Goal: Task Accomplishment & Management: Use online tool/utility

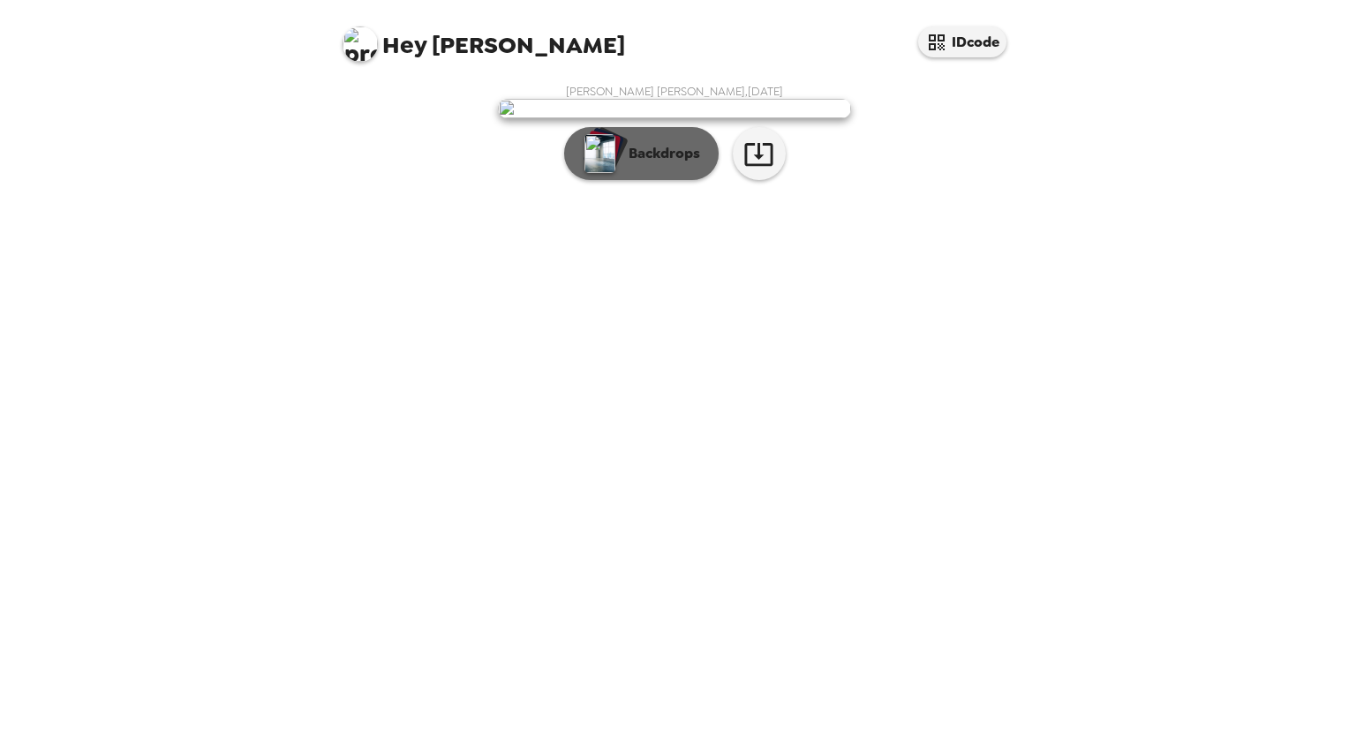
click at [645, 164] on p "Backdrops" at bounding box center [660, 153] width 80 height 21
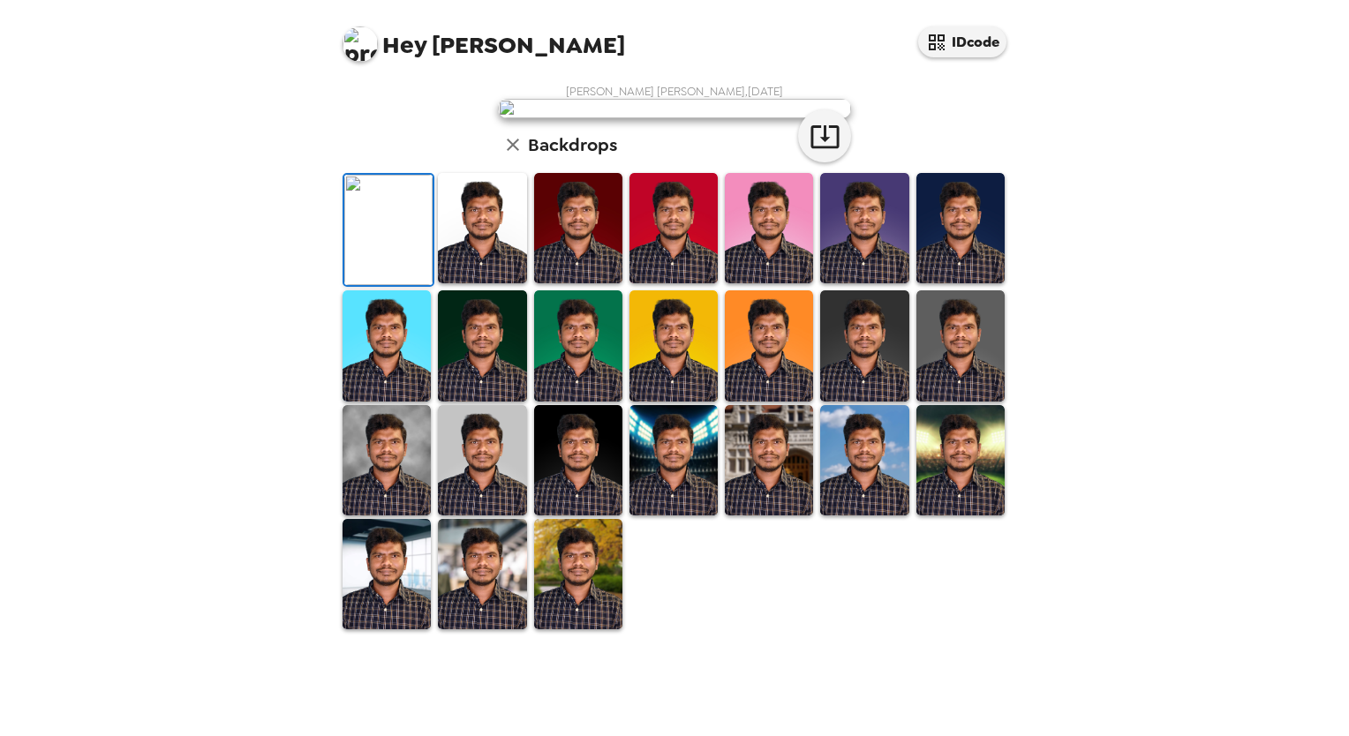
scroll to position [334, 0]
click at [477, 283] on img at bounding box center [482, 228] width 88 height 110
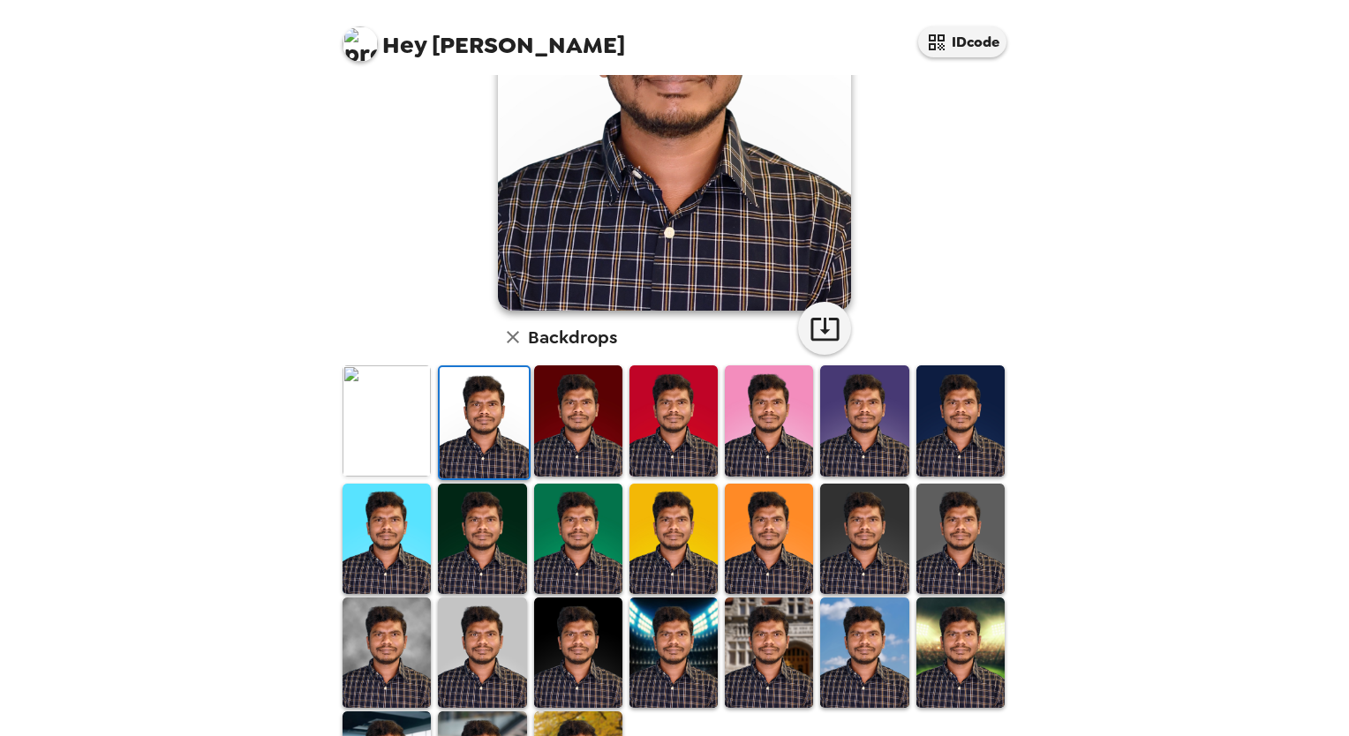
scroll to position [0, 0]
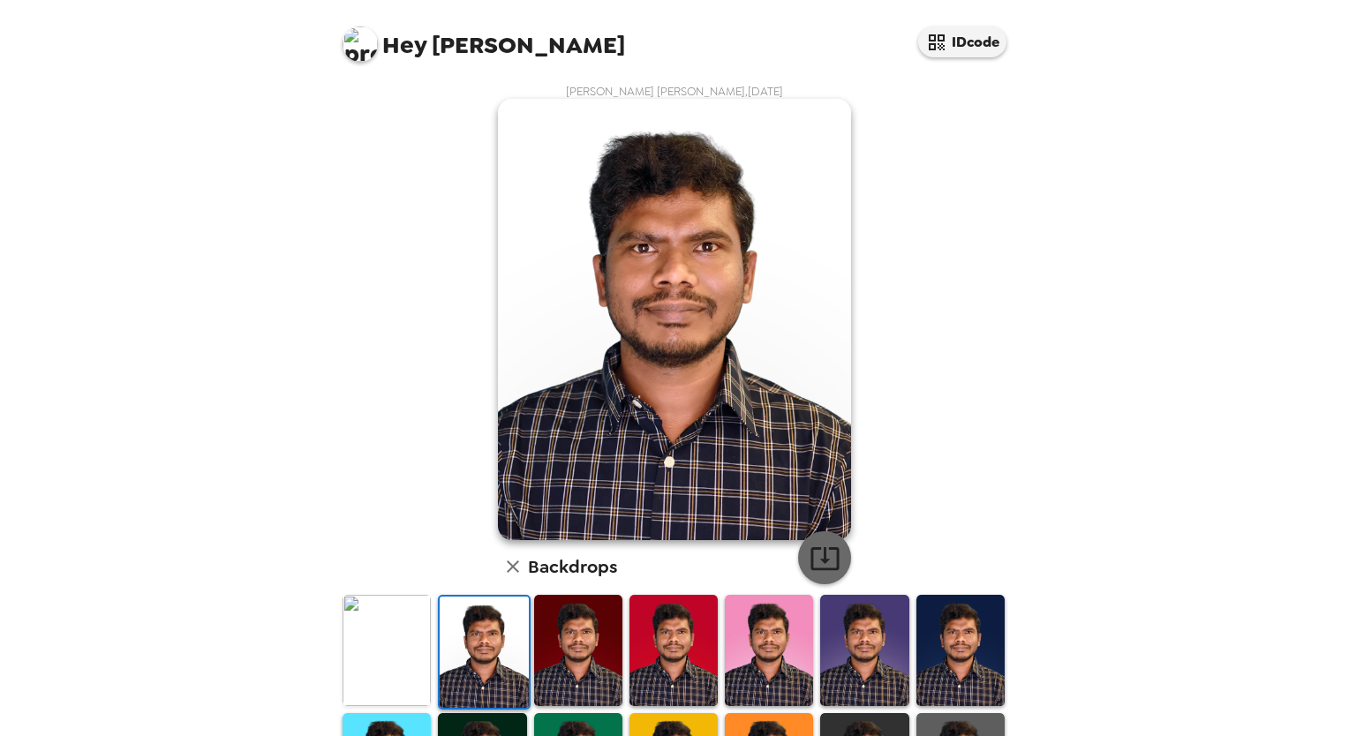
click at [821, 550] on icon "button" at bounding box center [825, 558] width 31 height 31
click at [383, 641] on img at bounding box center [387, 650] width 88 height 110
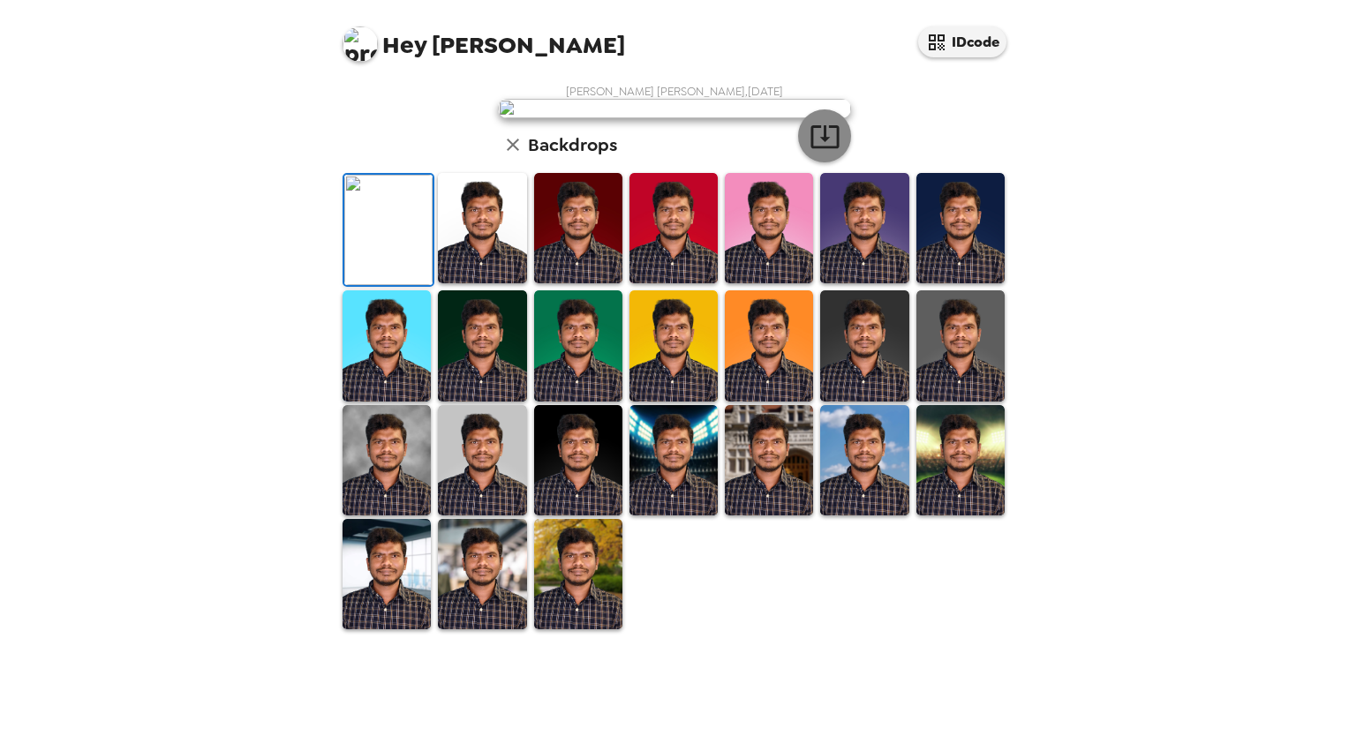
click at [816, 152] on icon "button" at bounding box center [825, 136] width 31 height 31
click at [751, 283] on img at bounding box center [769, 228] width 88 height 110
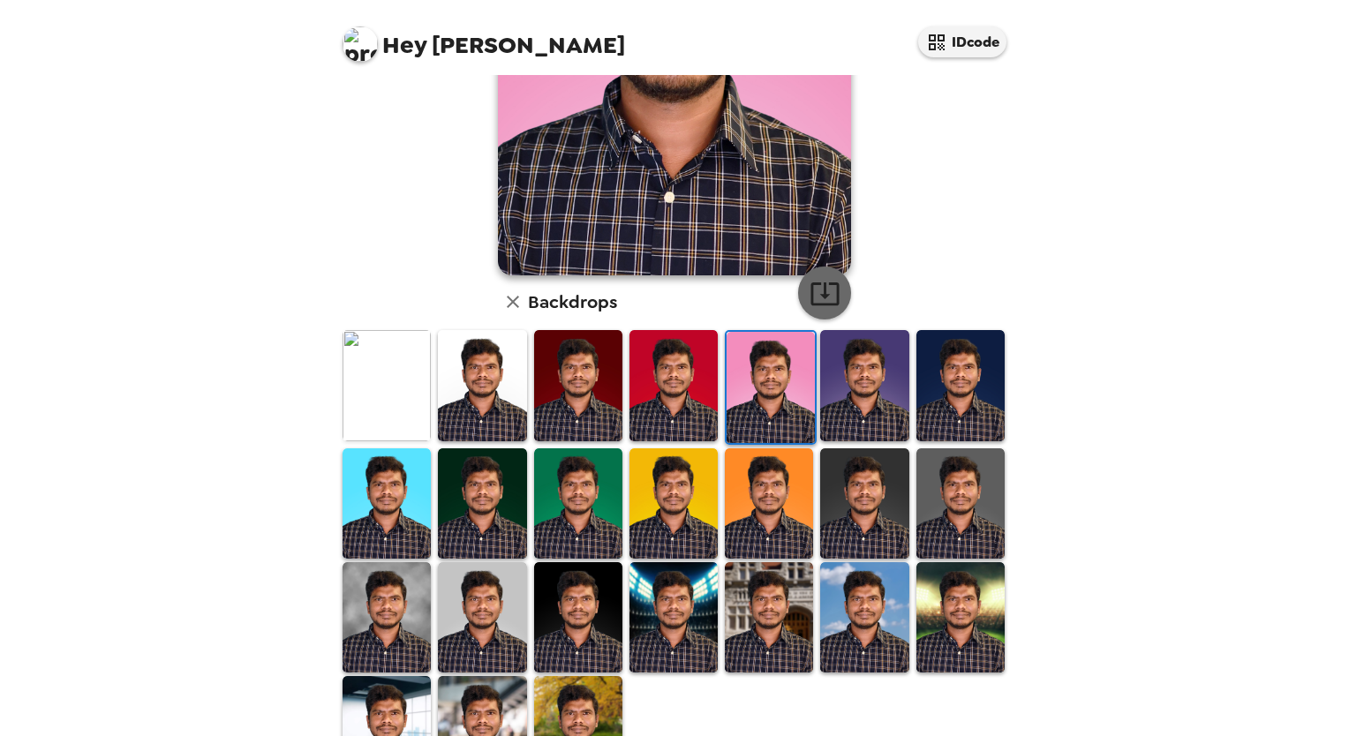
click at [827, 295] on icon "button" at bounding box center [825, 293] width 31 height 31
click at [674, 595] on img at bounding box center [674, 617] width 88 height 110
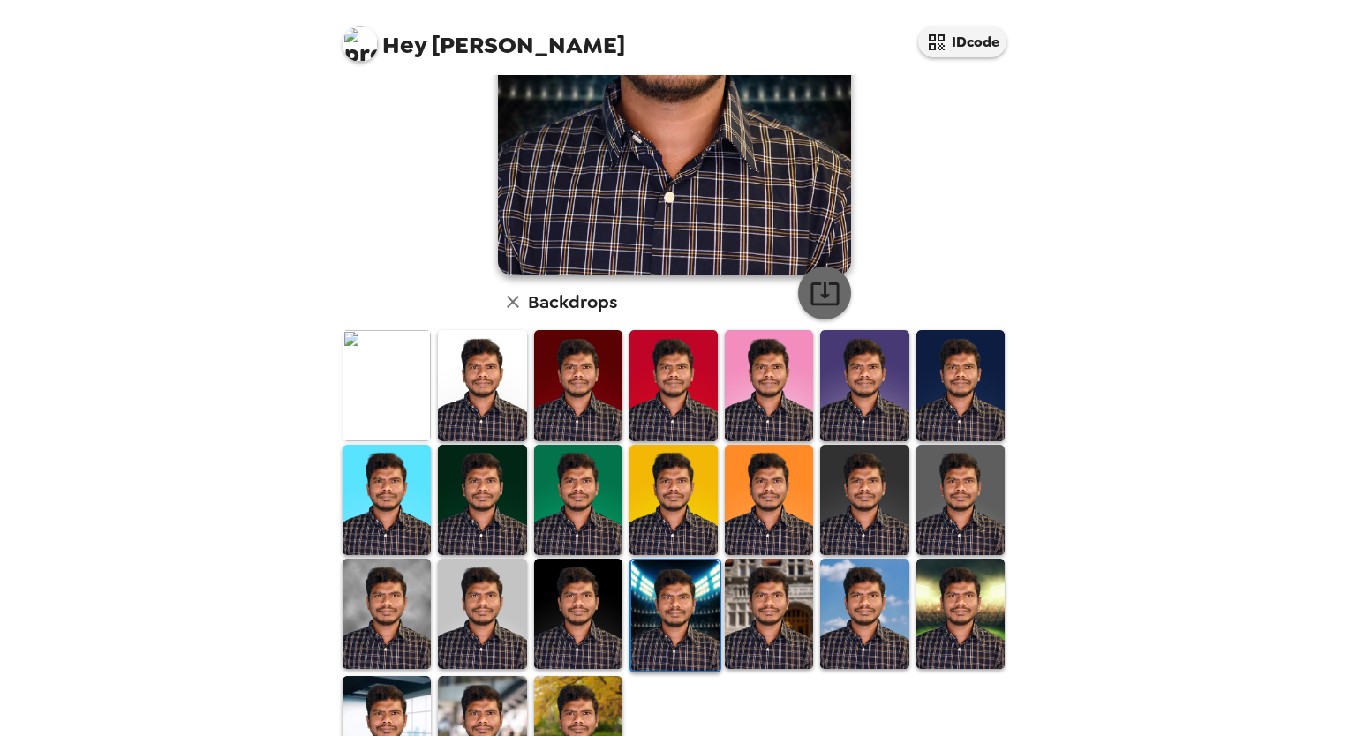
click at [824, 298] on icon "button" at bounding box center [825, 293] width 31 height 31
drag, startPoint x: 577, startPoint y: 585, endPoint x: 574, endPoint y: 571, distance: 13.5
click at [577, 585] on img at bounding box center [578, 614] width 88 height 110
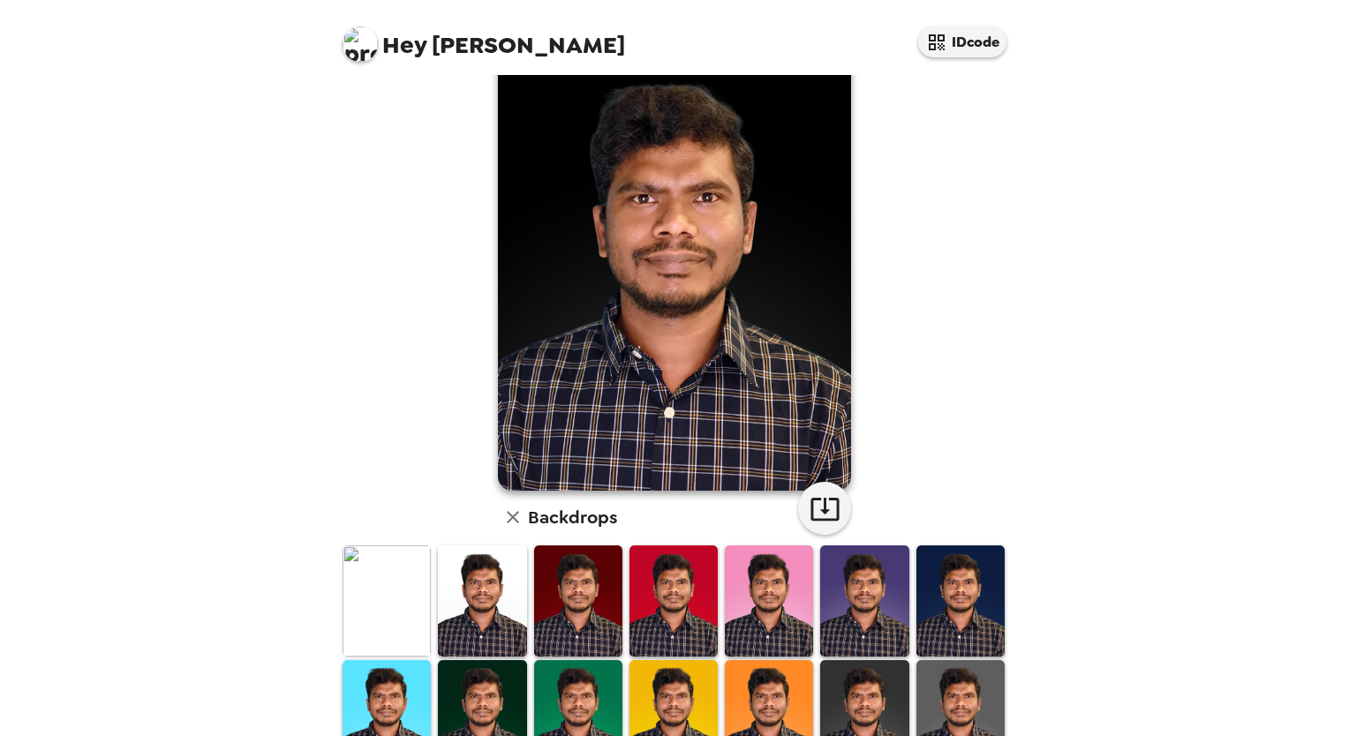
scroll to position [0, 0]
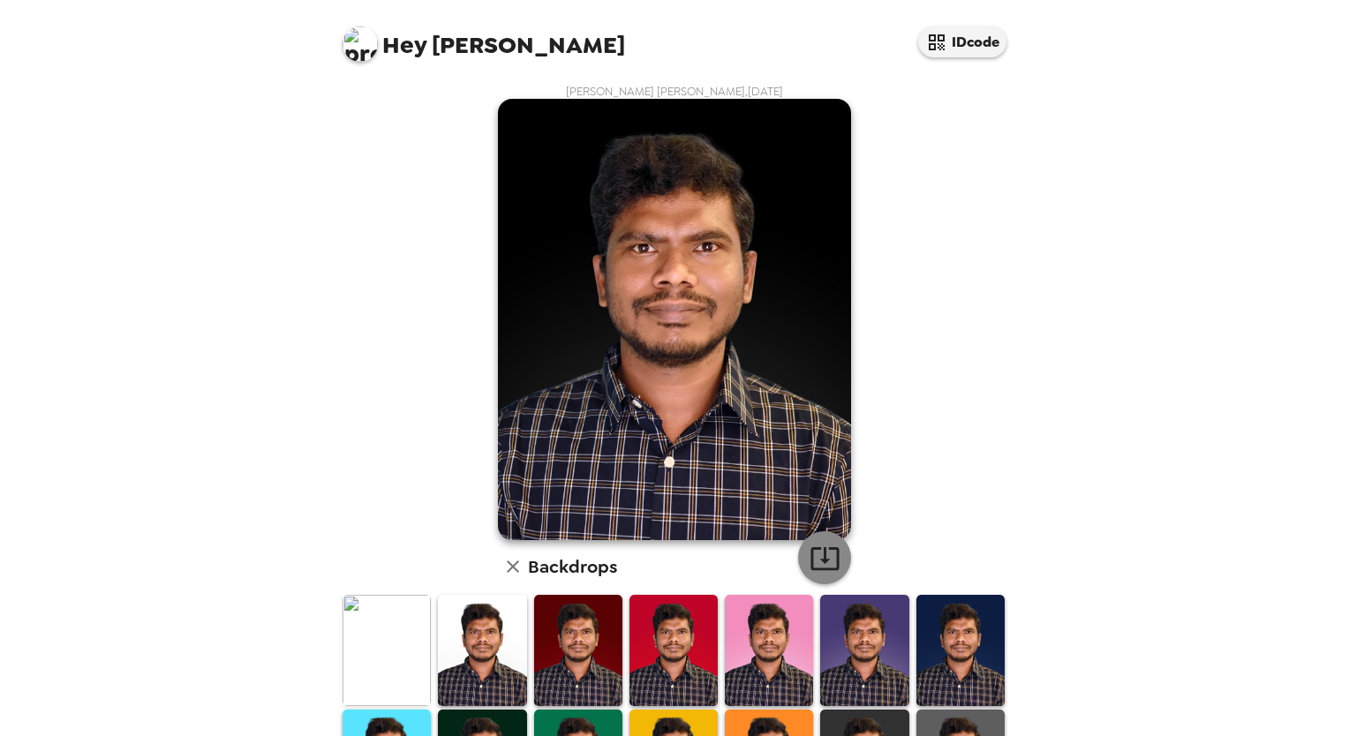
click at [817, 556] on icon "button" at bounding box center [825, 558] width 28 height 23
click at [829, 560] on icon "button" at bounding box center [825, 558] width 31 height 31
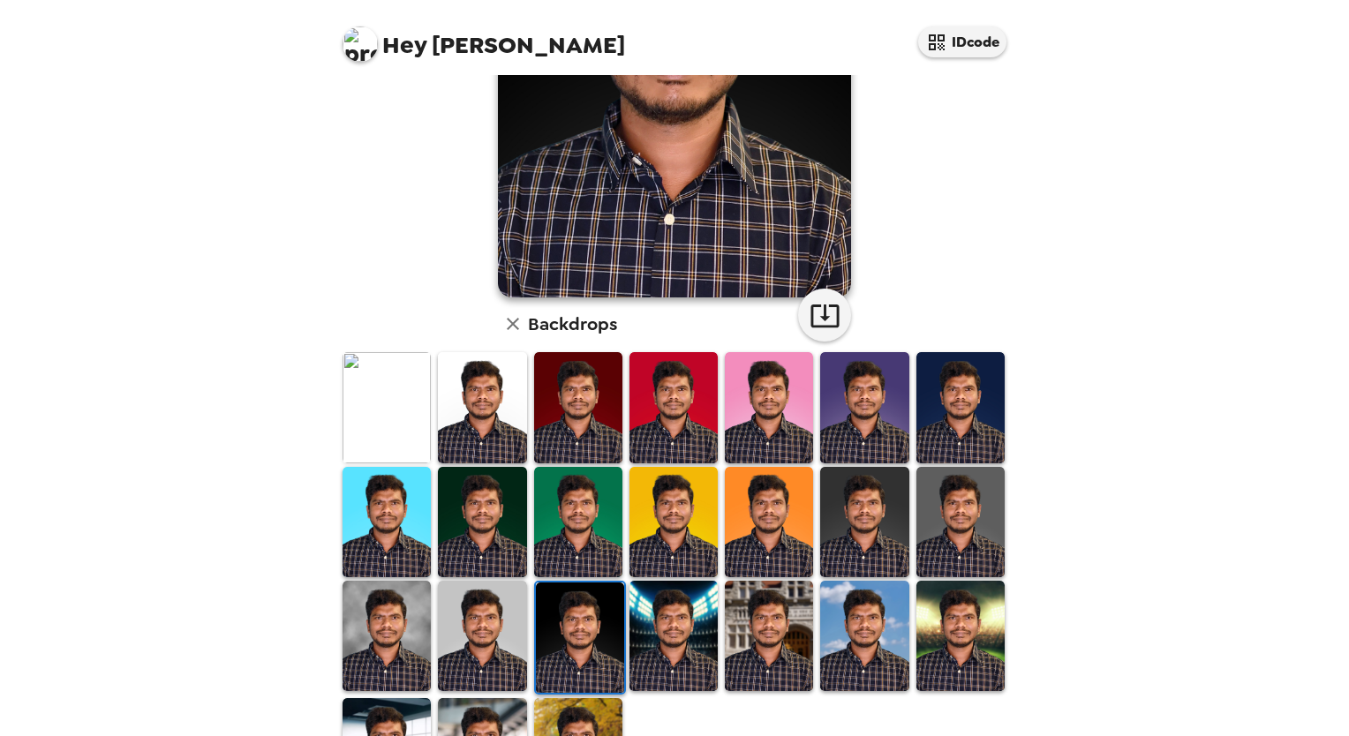
scroll to position [265, 0]
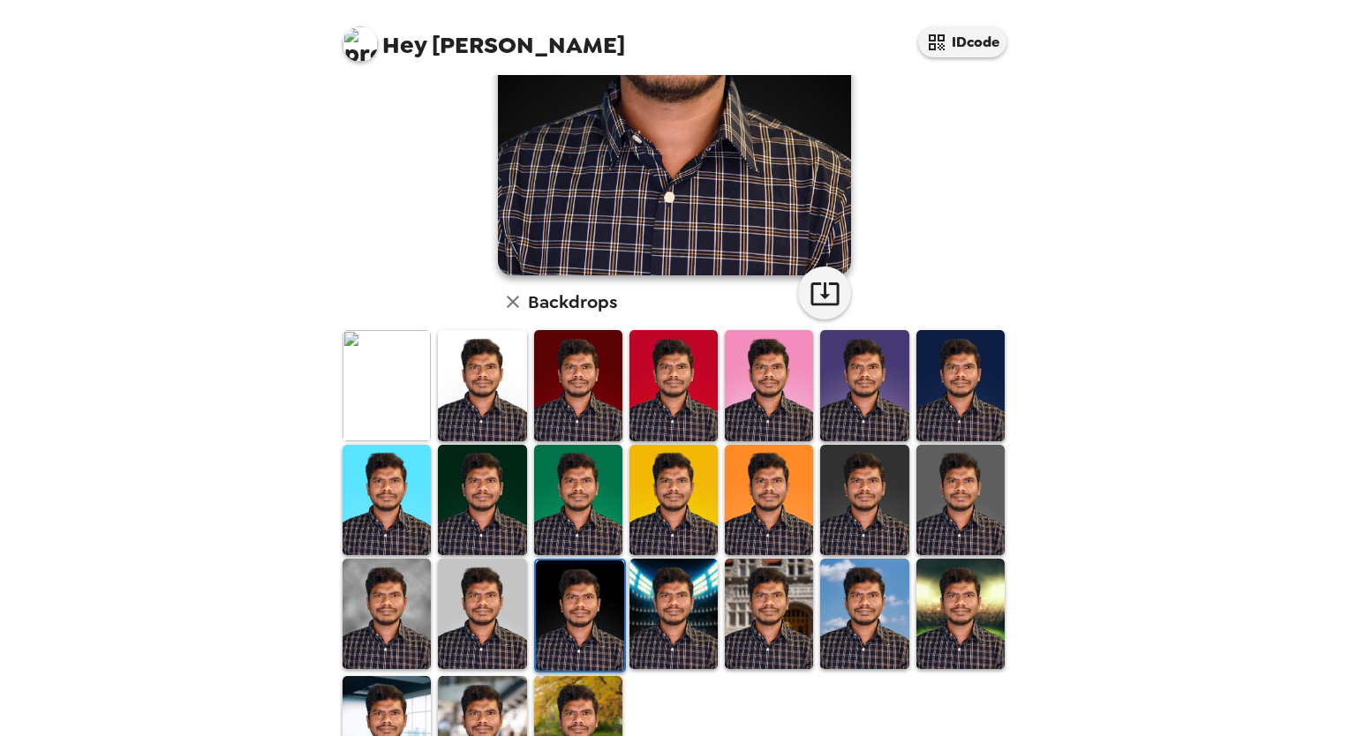
click at [455, 511] on img at bounding box center [482, 500] width 88 height 110
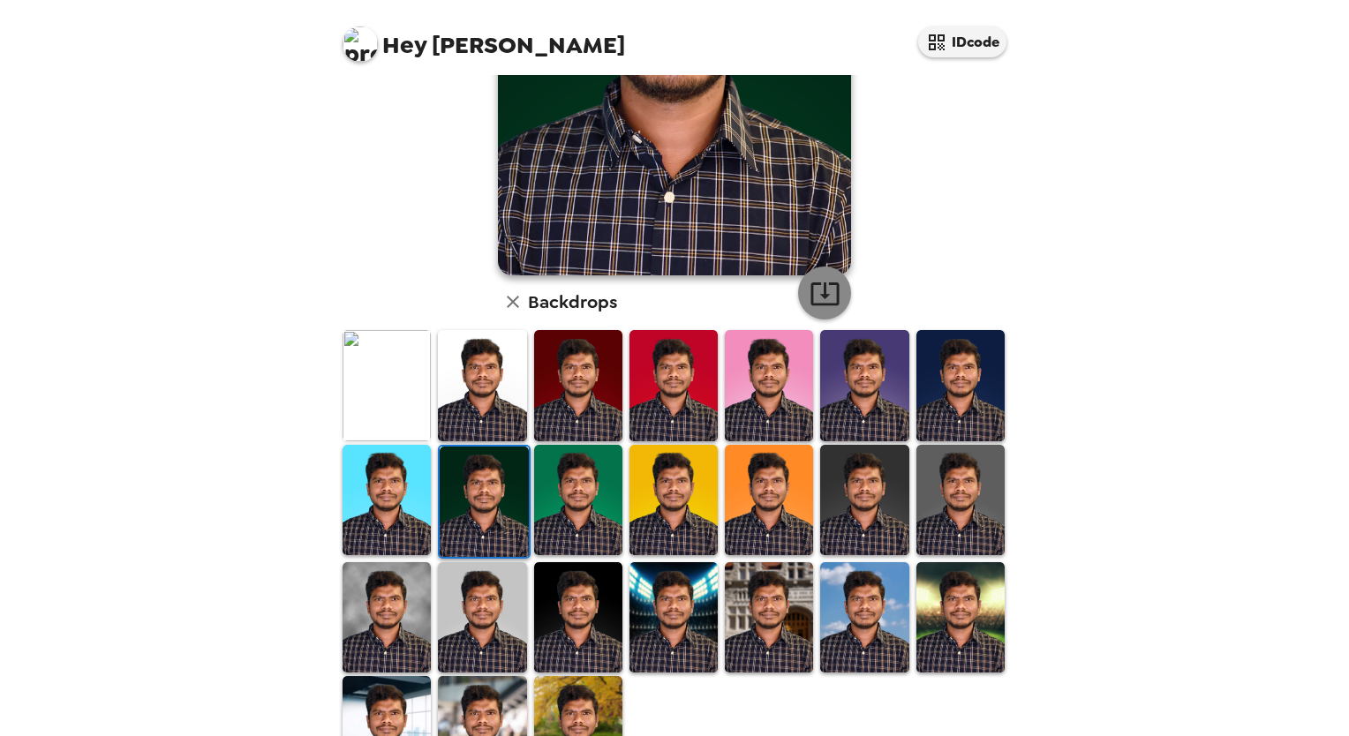
click at [817, 298] on icon "button" at bounding box center [825, 294] width 28 height 23
drag, startPoint x: 370, startPoint y: 592, endPoint x: 816, endPoint y: 332, distance: 516.0
click at [370, 592] on img at bounding box center [387, 617] width 88 height 110
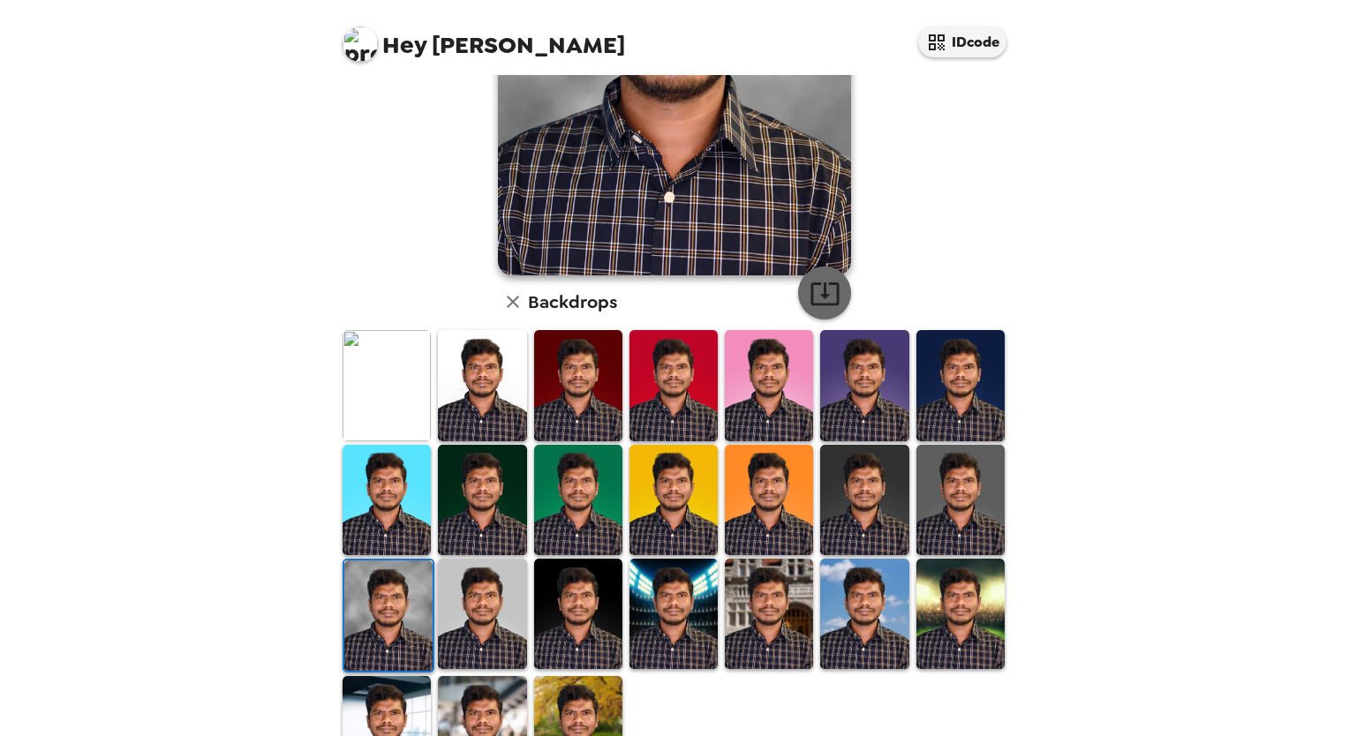
click at [827, 288] on icon "button" at bounding box center [825, 293] width 31 height 31
drag, startPoint x: 494, startPoint y: 585, endPoint x: 797, endPoint y: 312, distance: 408.3
click at [494, 585] on img at bounding box center [482, 614] width 88 height 110
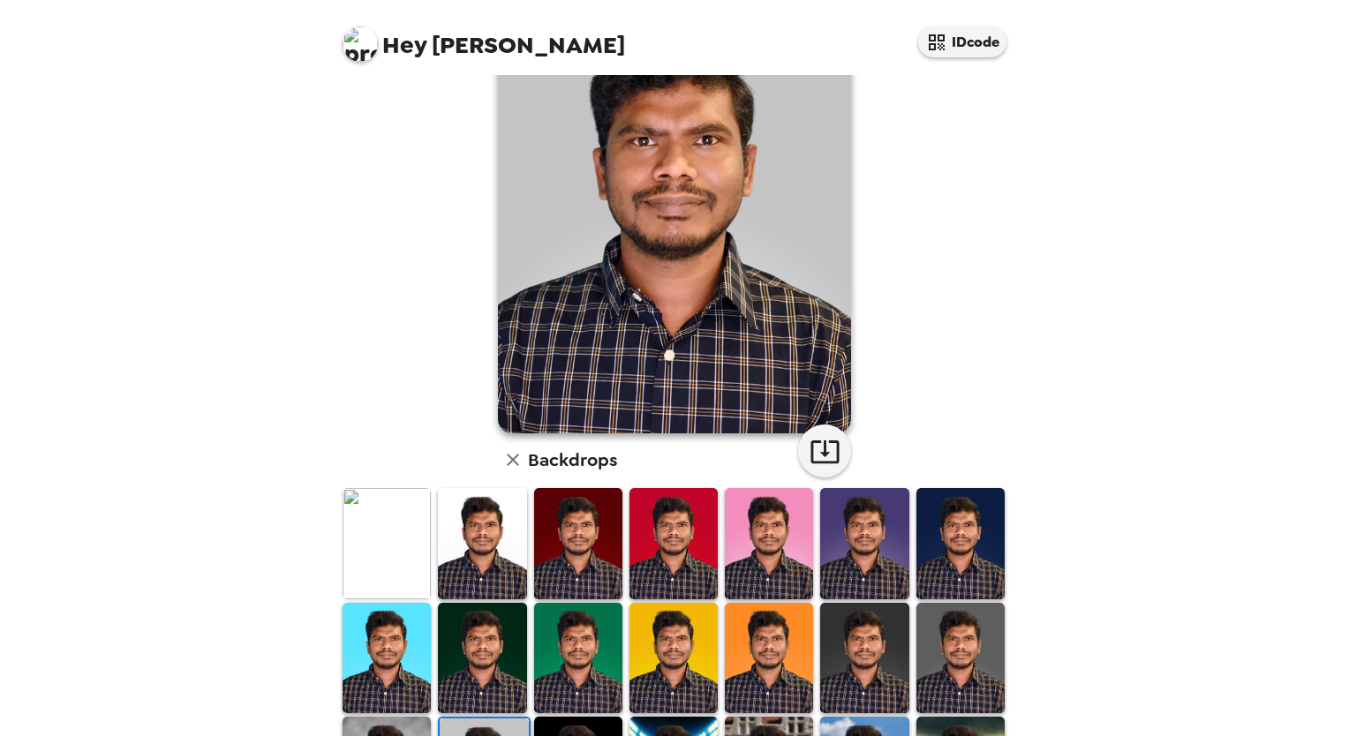
scroll to position [0, 0]
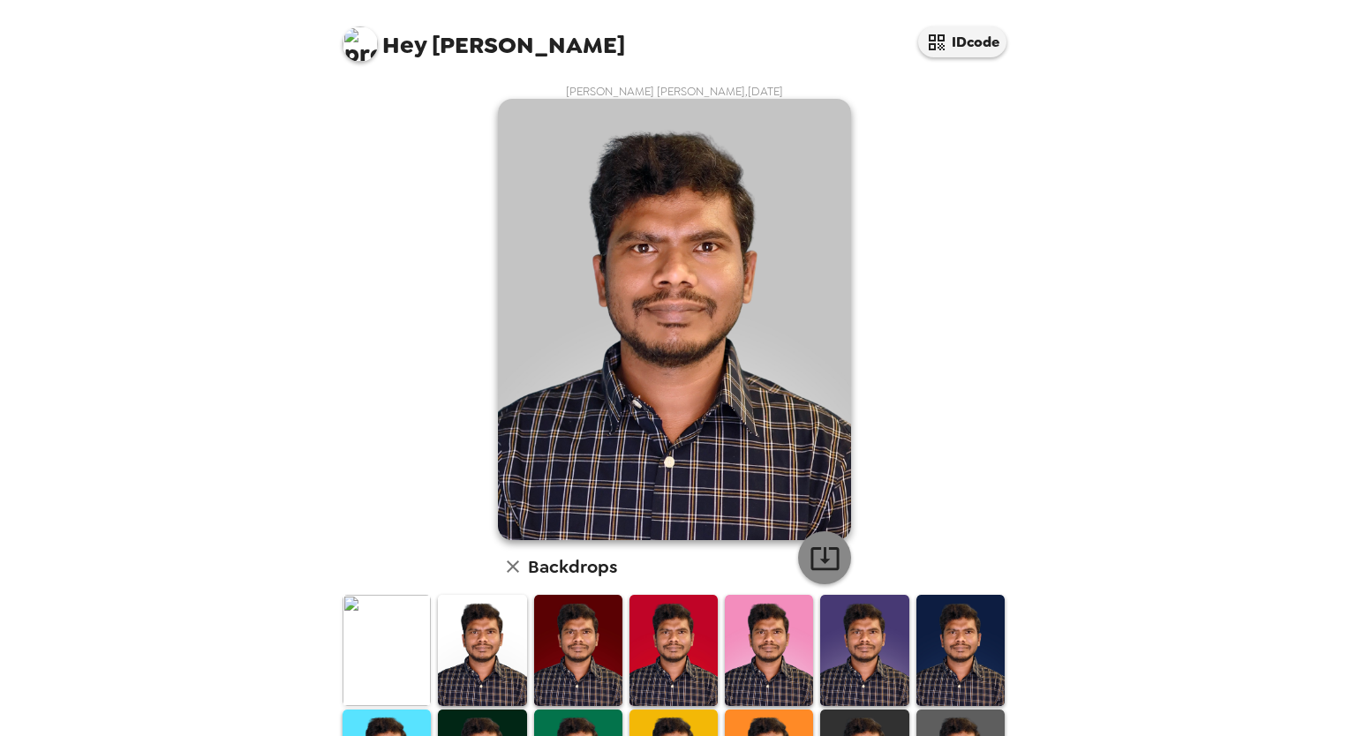
click at [810, 560] on icon "button" at bounding box center [825, 558] width 31 height 31
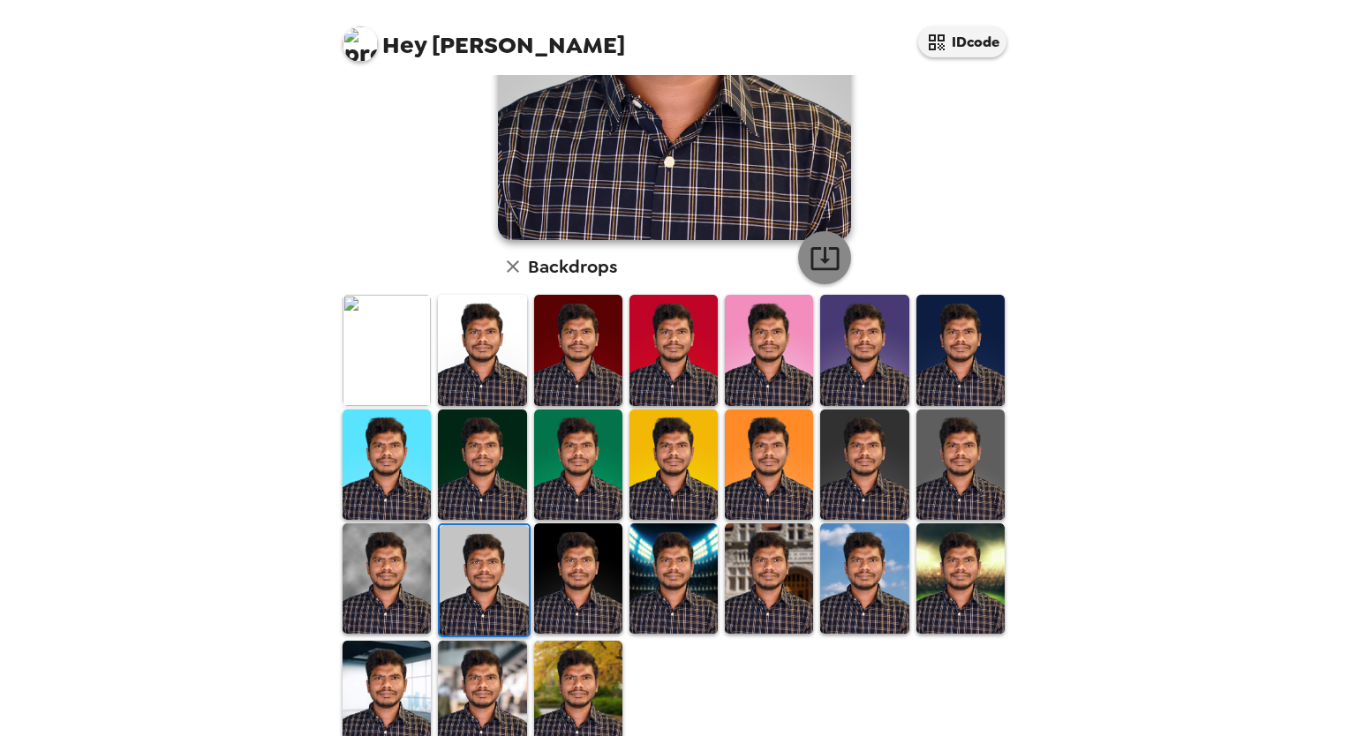
scroll to position [333, 0]
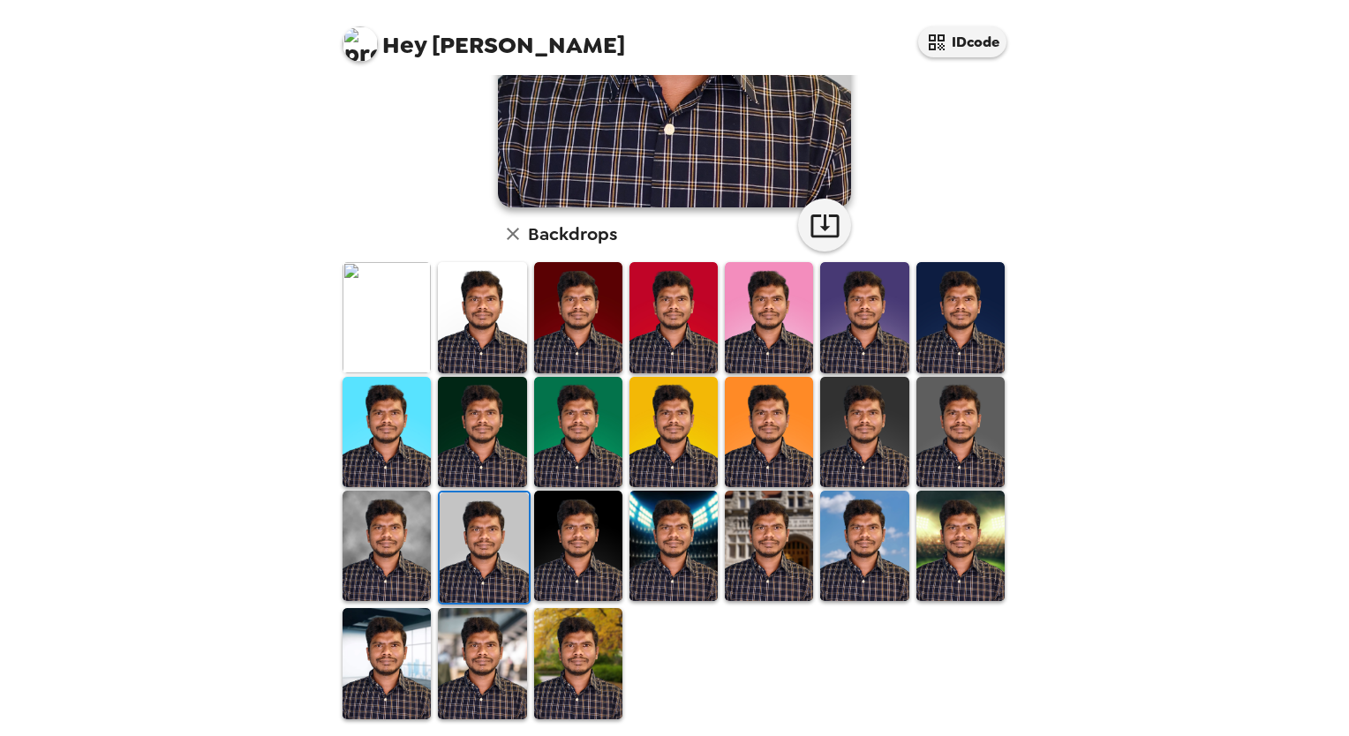
click at [577, 645] on img at bounding box center [578, 663] width 88 height 110
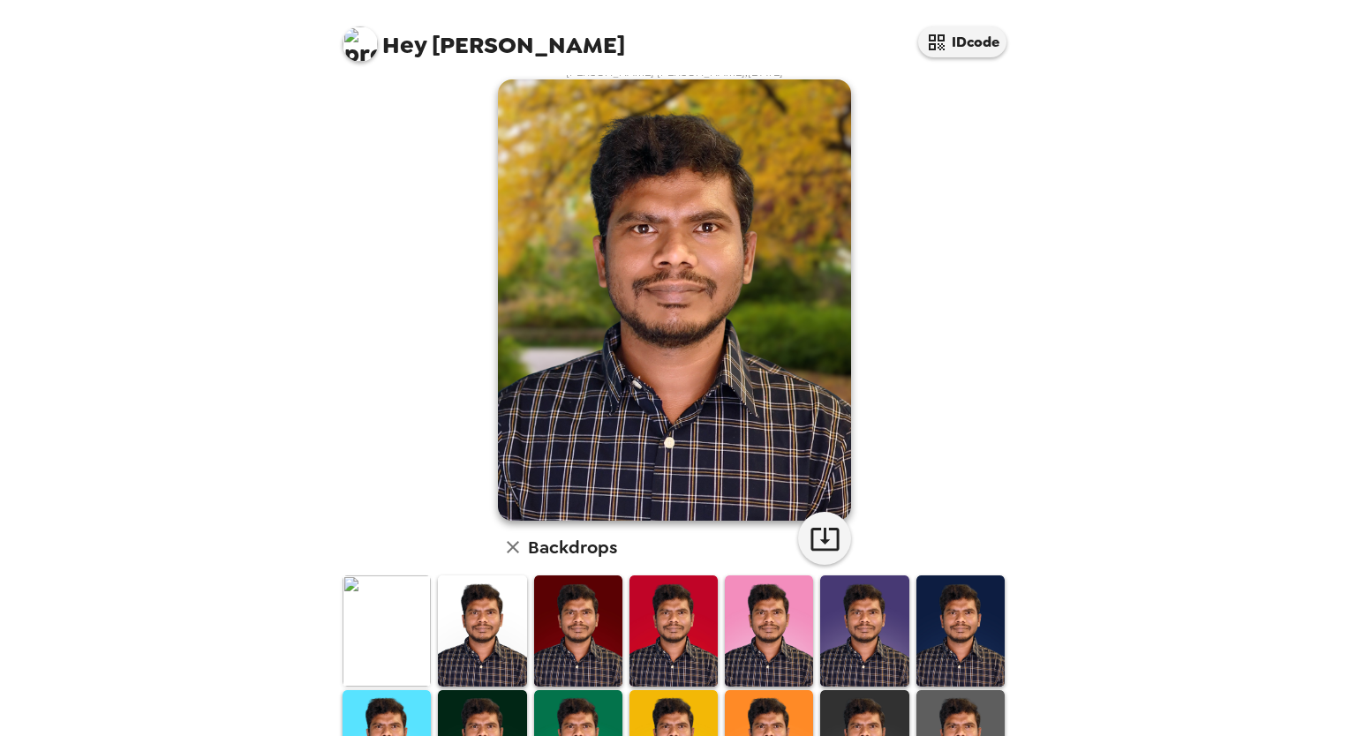
scroll to position [0, 0]
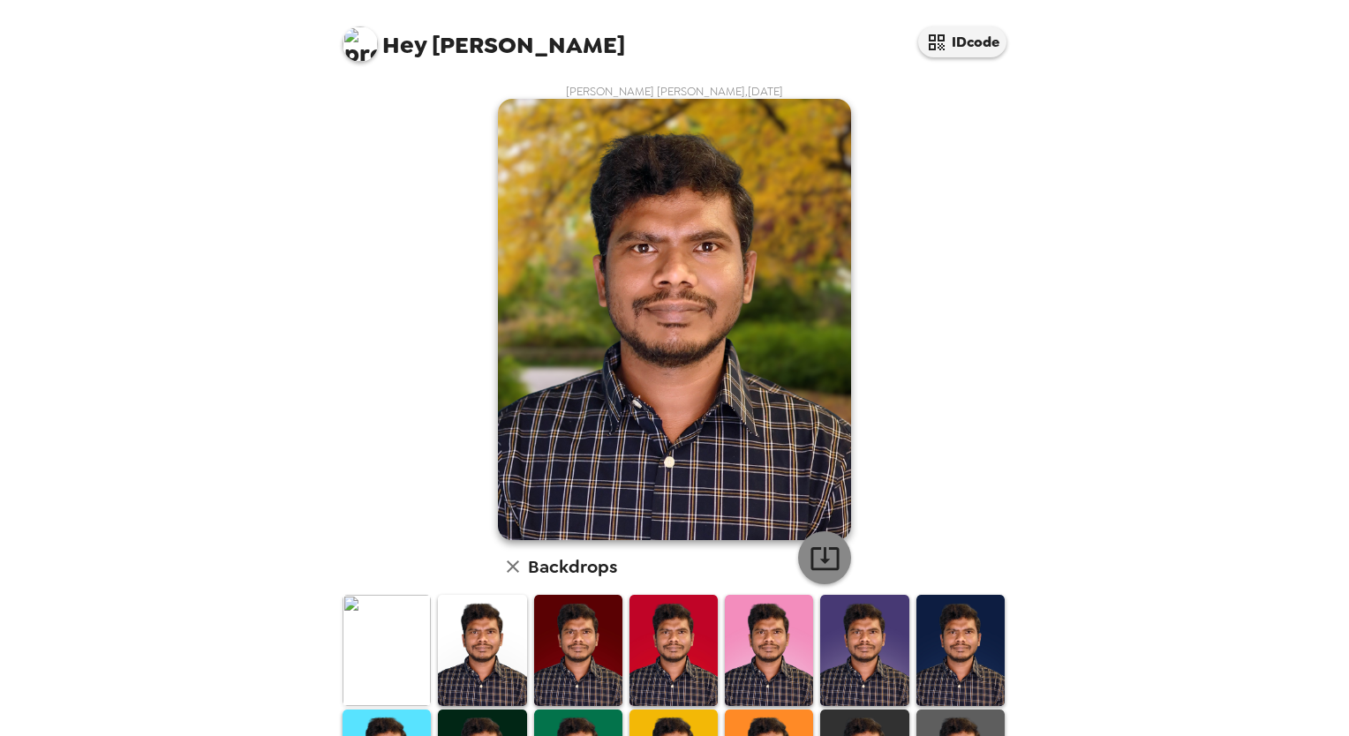
click at [812, 549] on icon "button" at bounding box center [825, 558] width 28 height 23
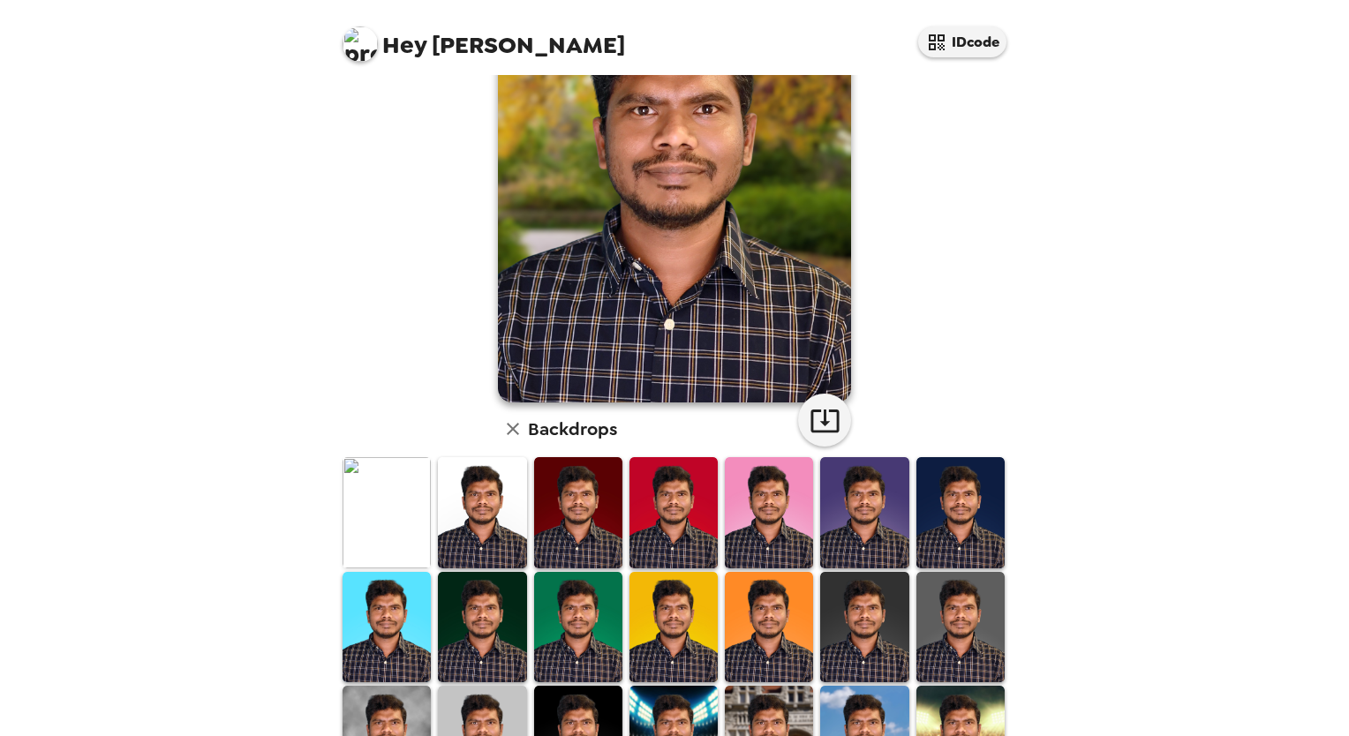
scroll to position [333, 0]
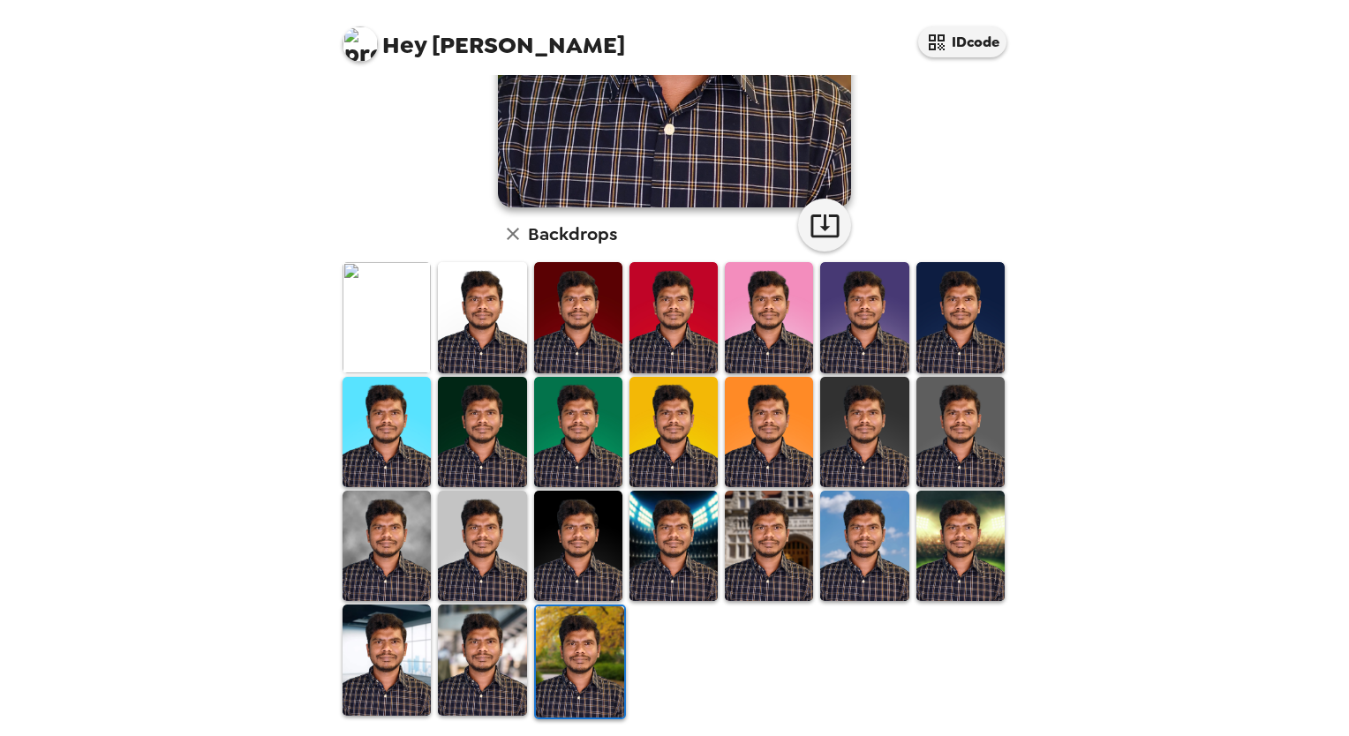
click at [936, 534] on img at bounding box center [961, 546] width 88 height 110
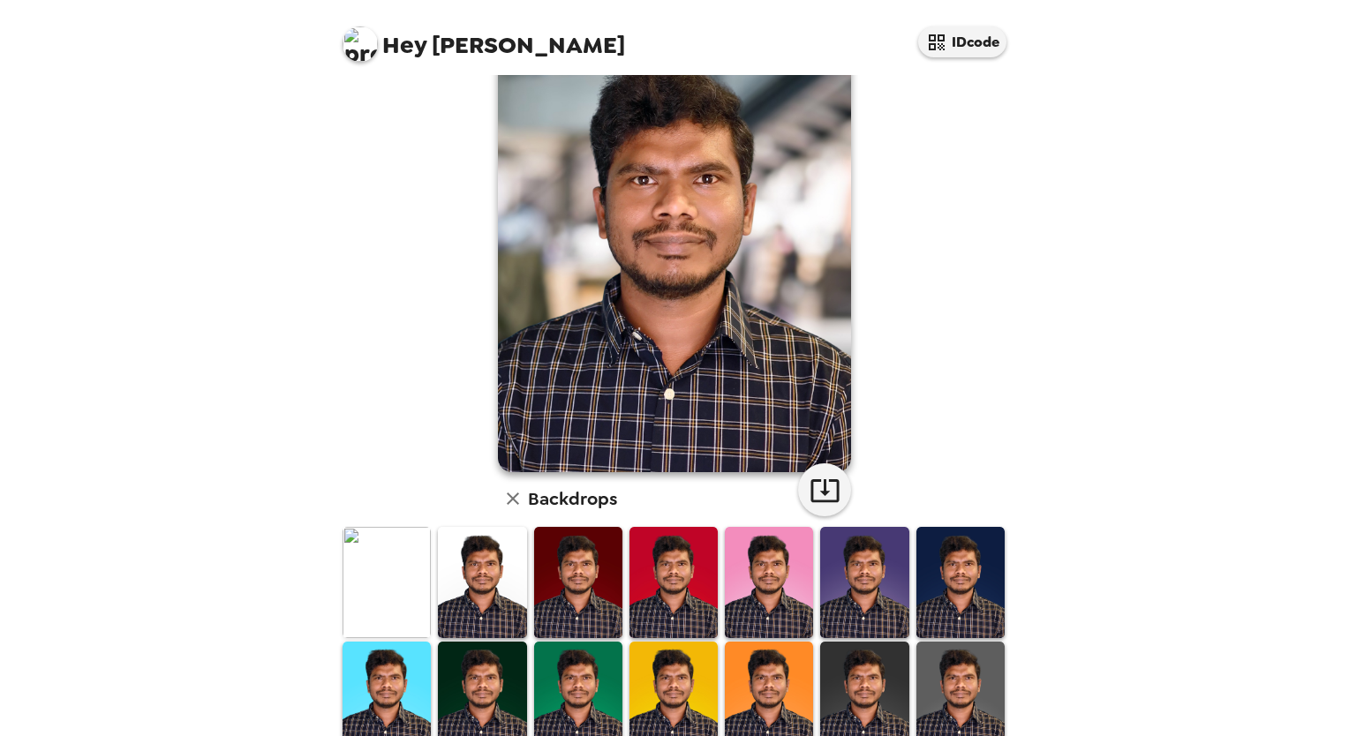
click at [819, 485] on icon "button" at bounding box center [825, 490] width 31 height 31
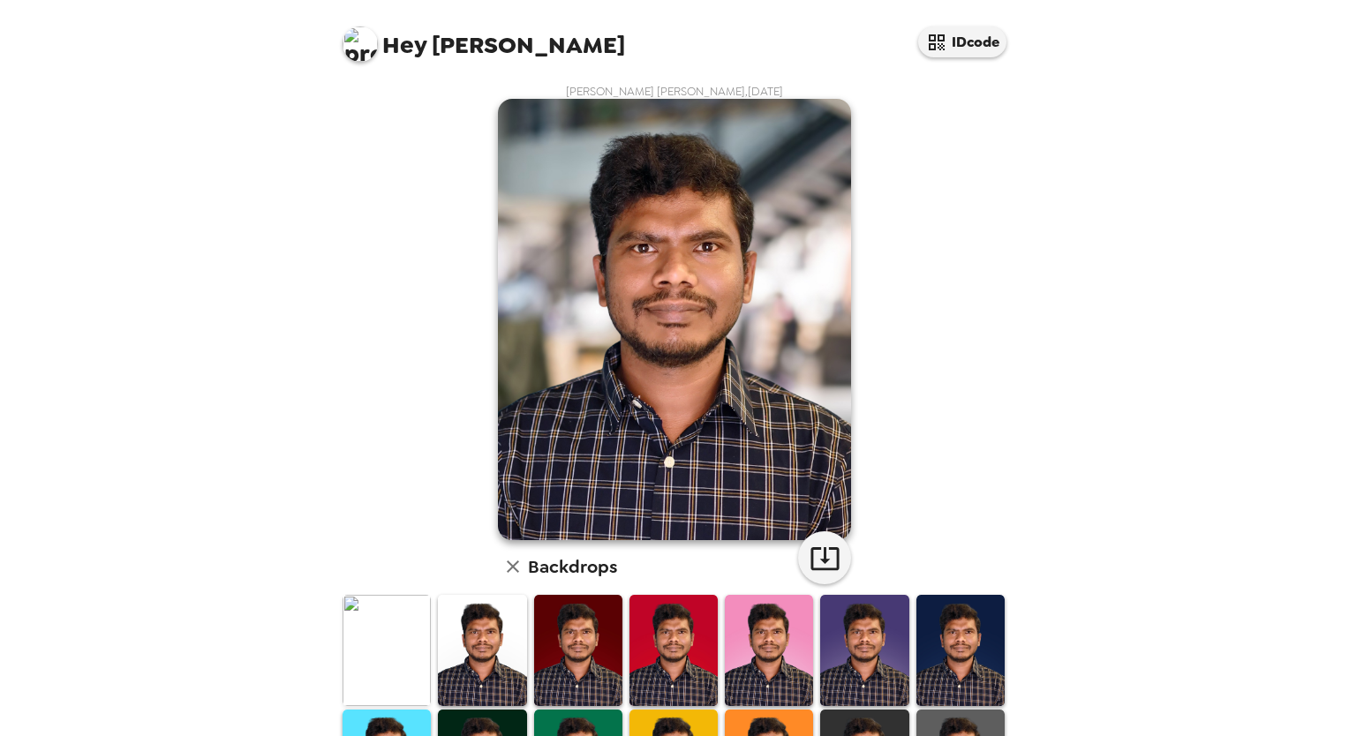
scroll to position [333, 0]
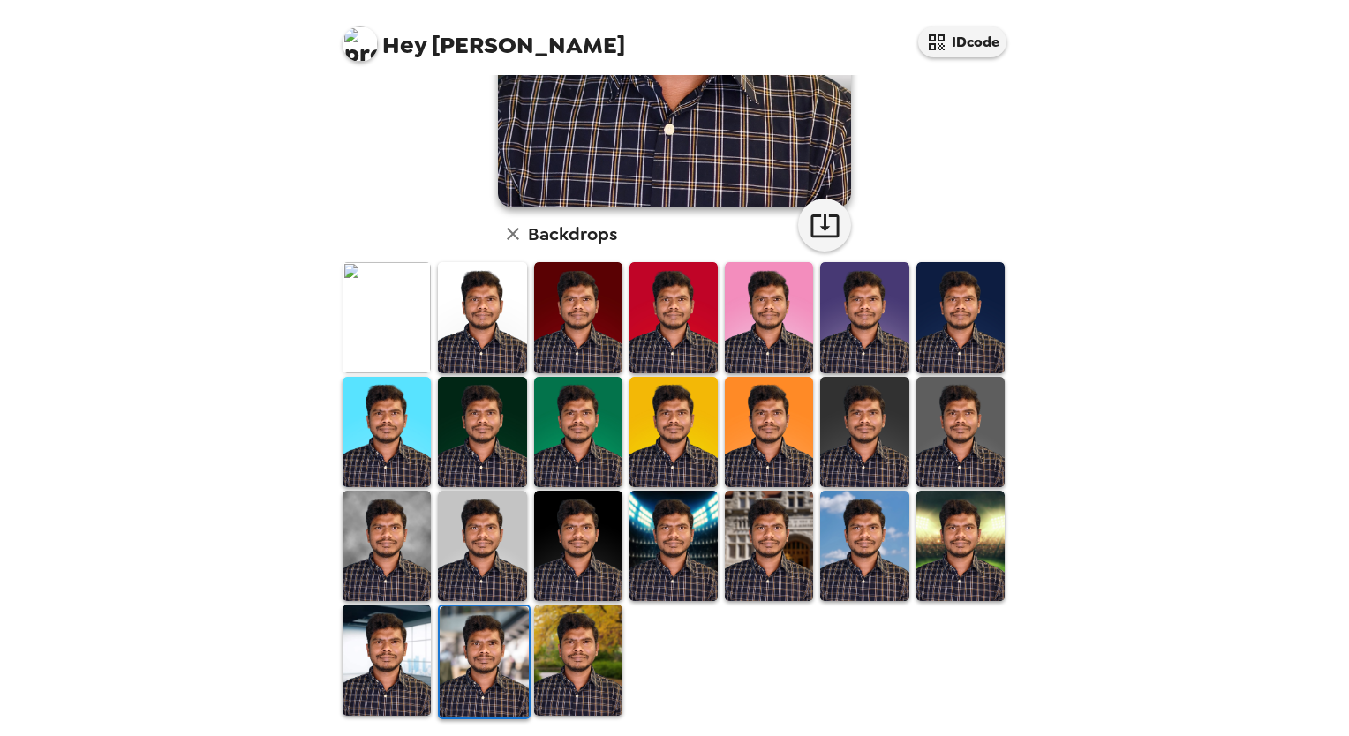
drag, startPoint x: 372, startPoint y: 671, endPoint x: 374, endPoint y: 661, distance: 10.9
click at [372, 671] on img at bounding box center [387, 660] width 88 height 110
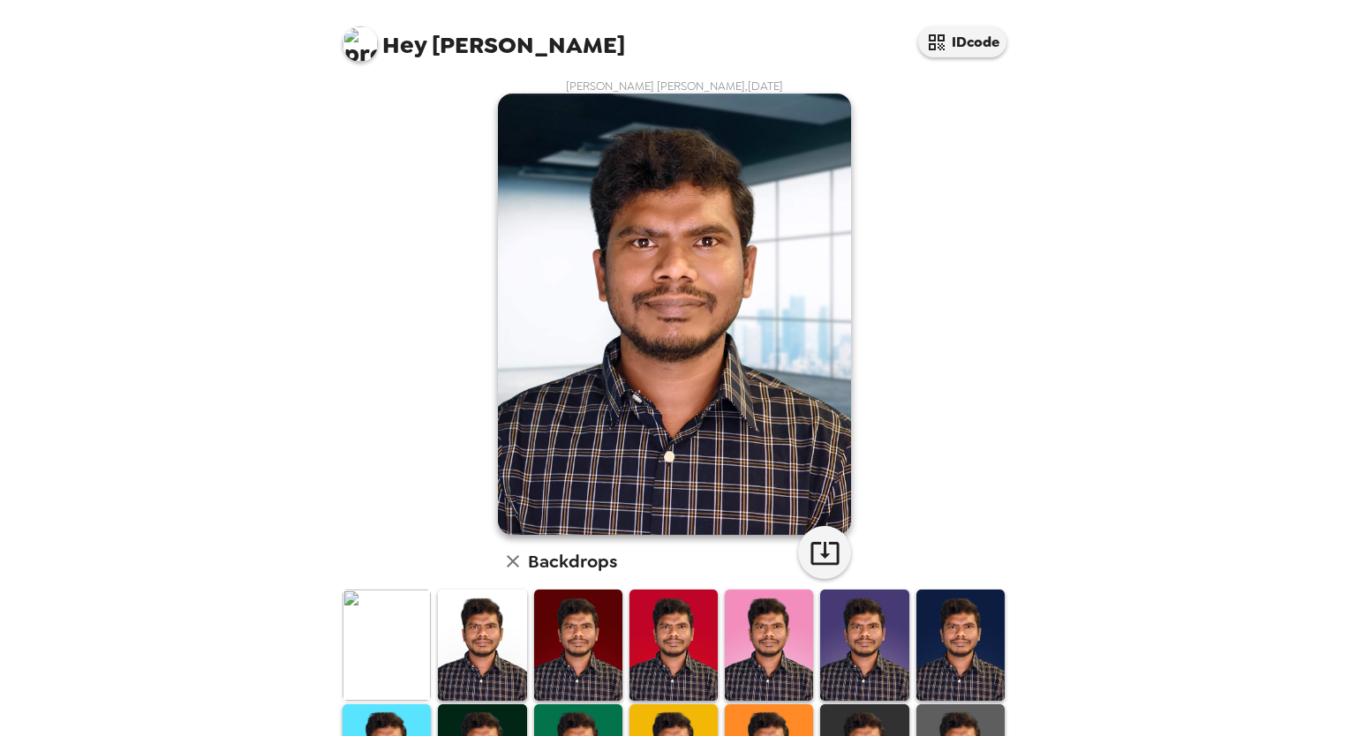
scroll to position [0, 0]
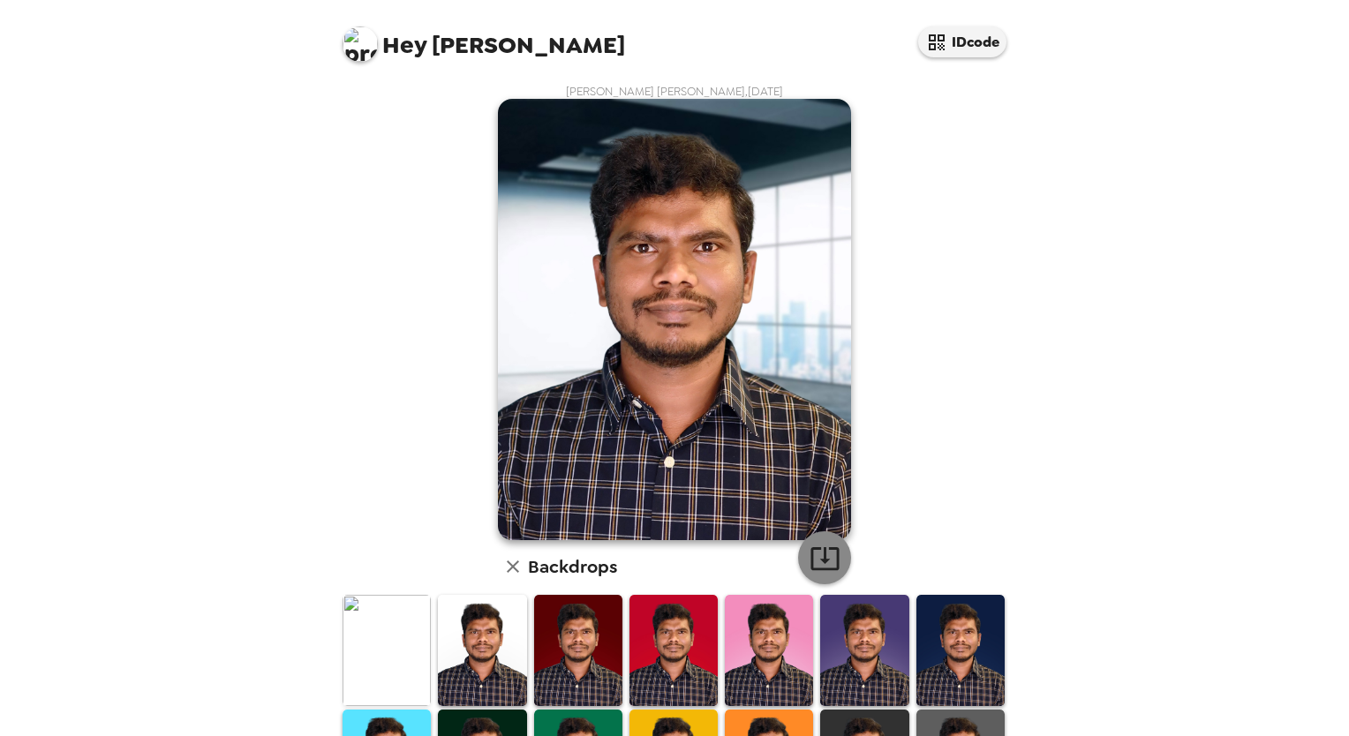
click at [823, 563] on icon "button" at bounding box center [825, 558] width 31 height 31
click at [389, 346] on div "[PERSON_NAME] [PERSON_NAME] , [DATE] Backdrops" at bounding box center [674, 569] width 671 height 970
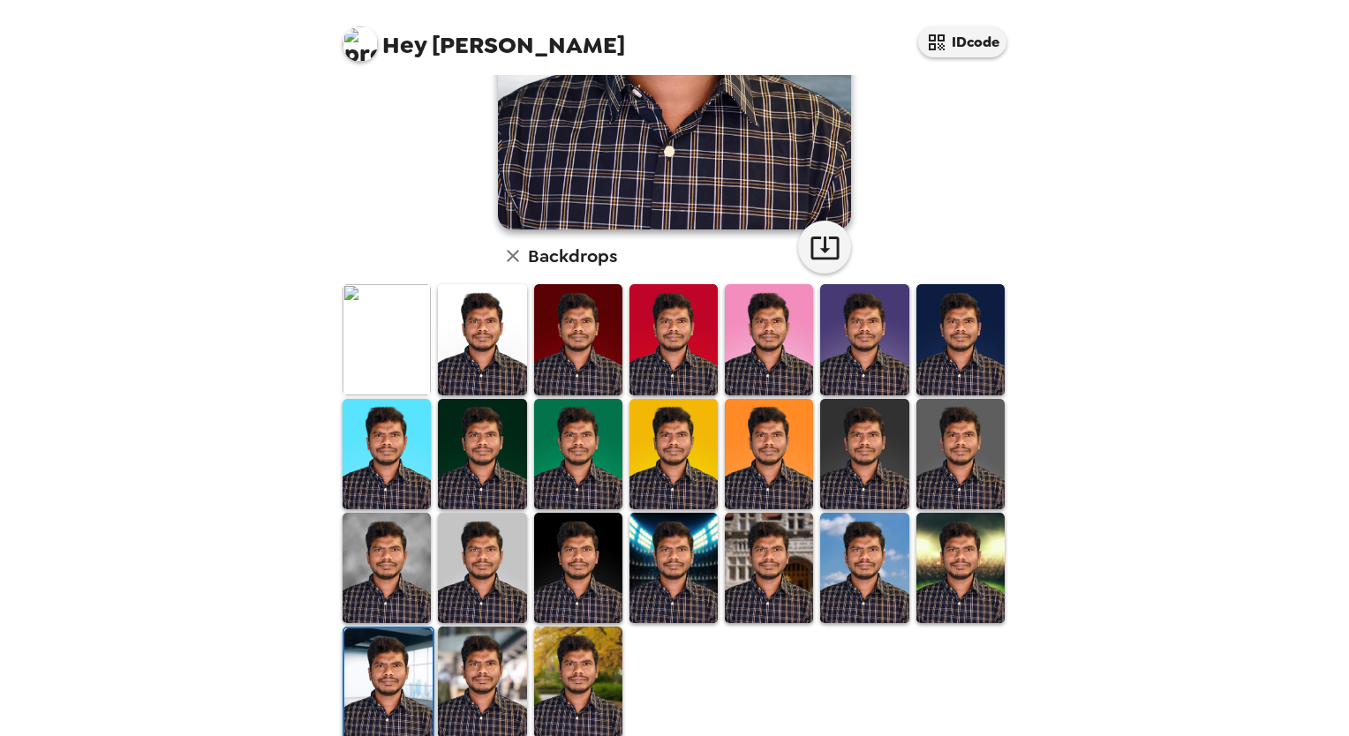
scroll to position [333, 0]
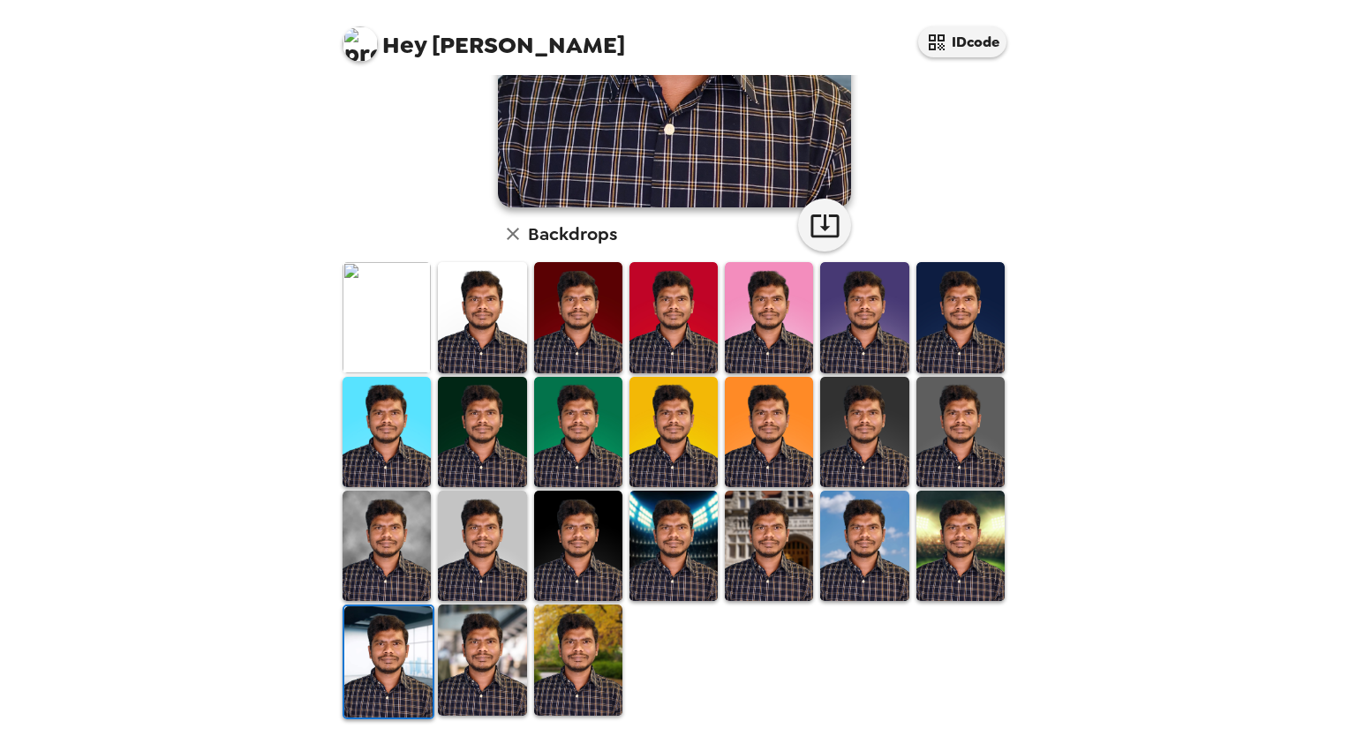
click at [955, 422] on img at bounding box center [961, 432] width 88 height 110
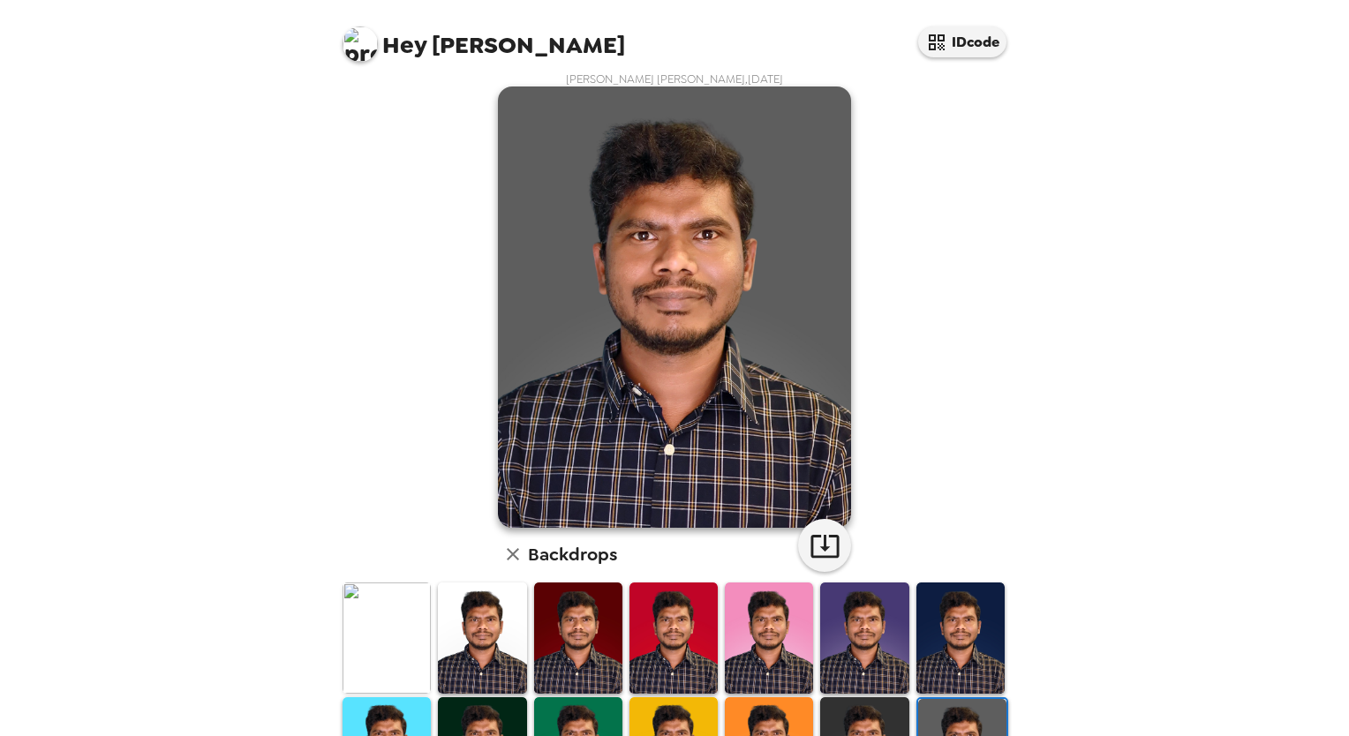
scroll to position [0, 0]
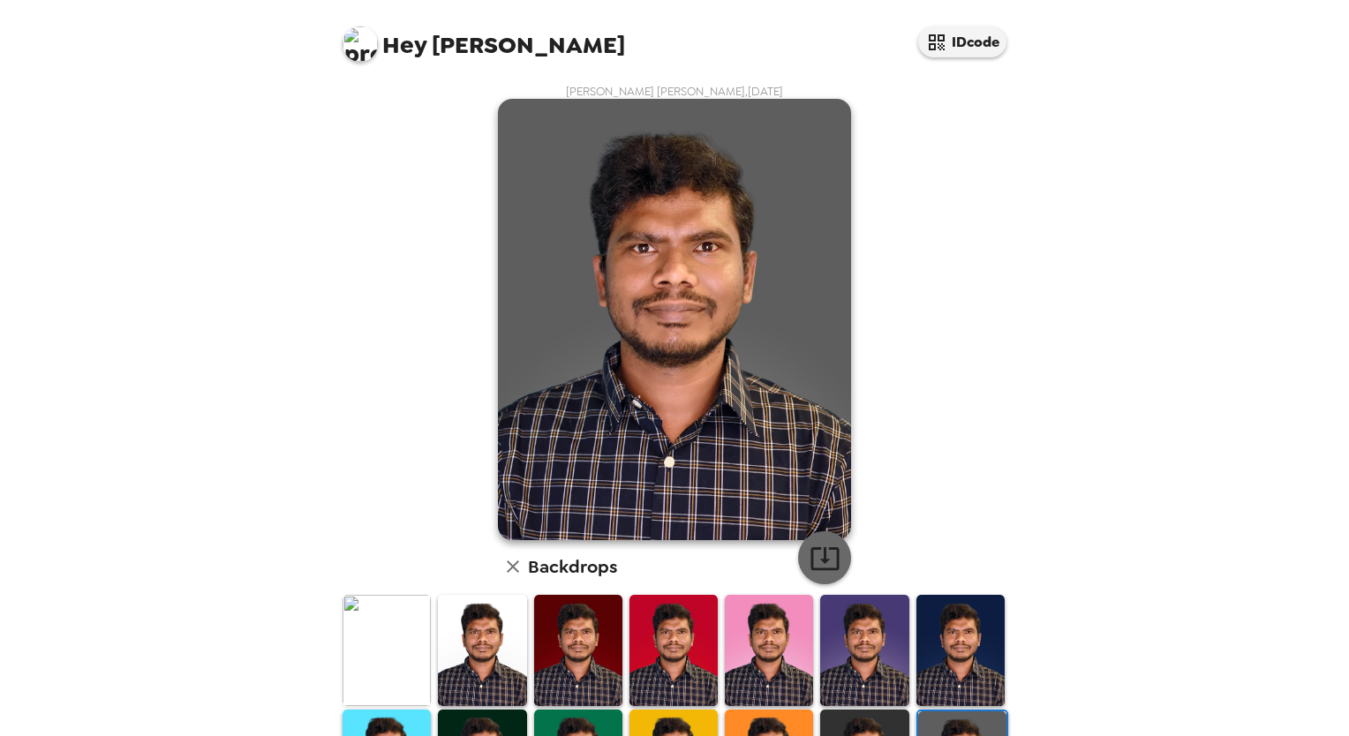
click at [822, 555] on icon "button" at bounding box center [825, 558] width 31 height 31
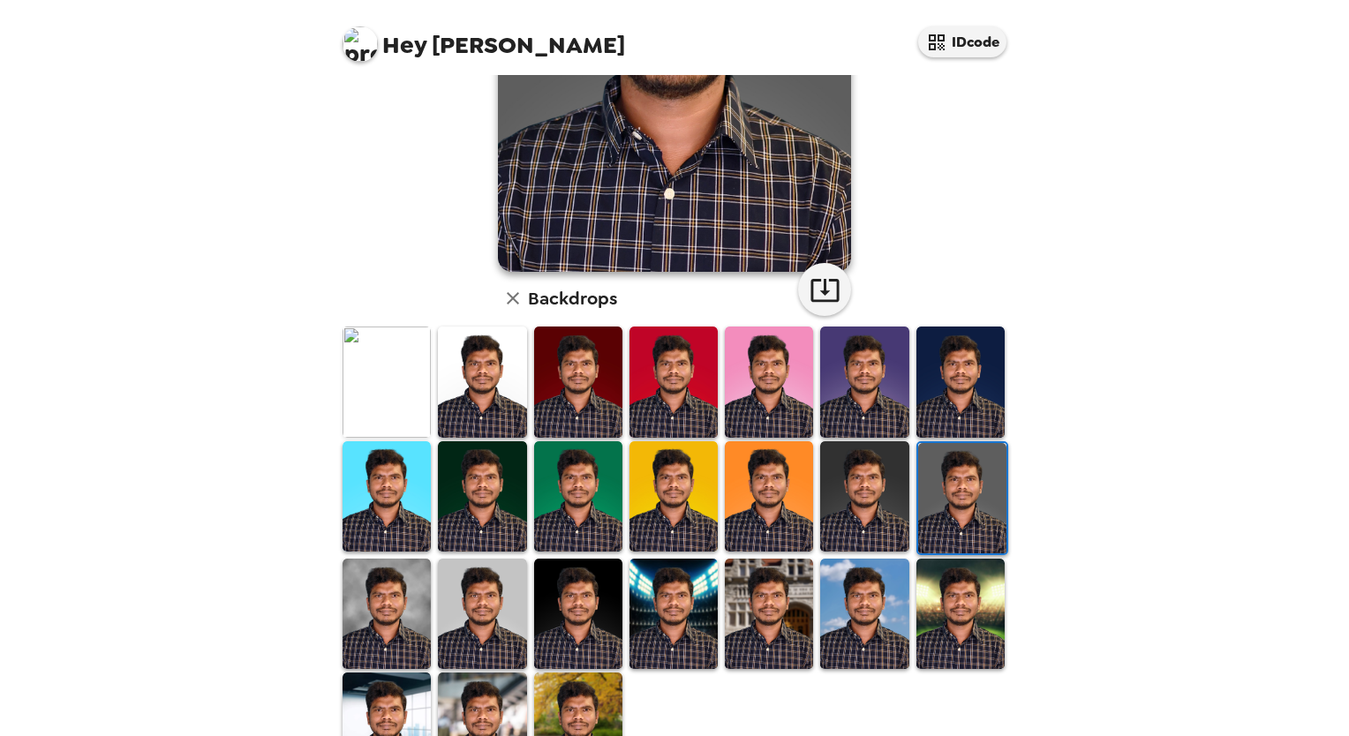
scroll to position [333, 0]
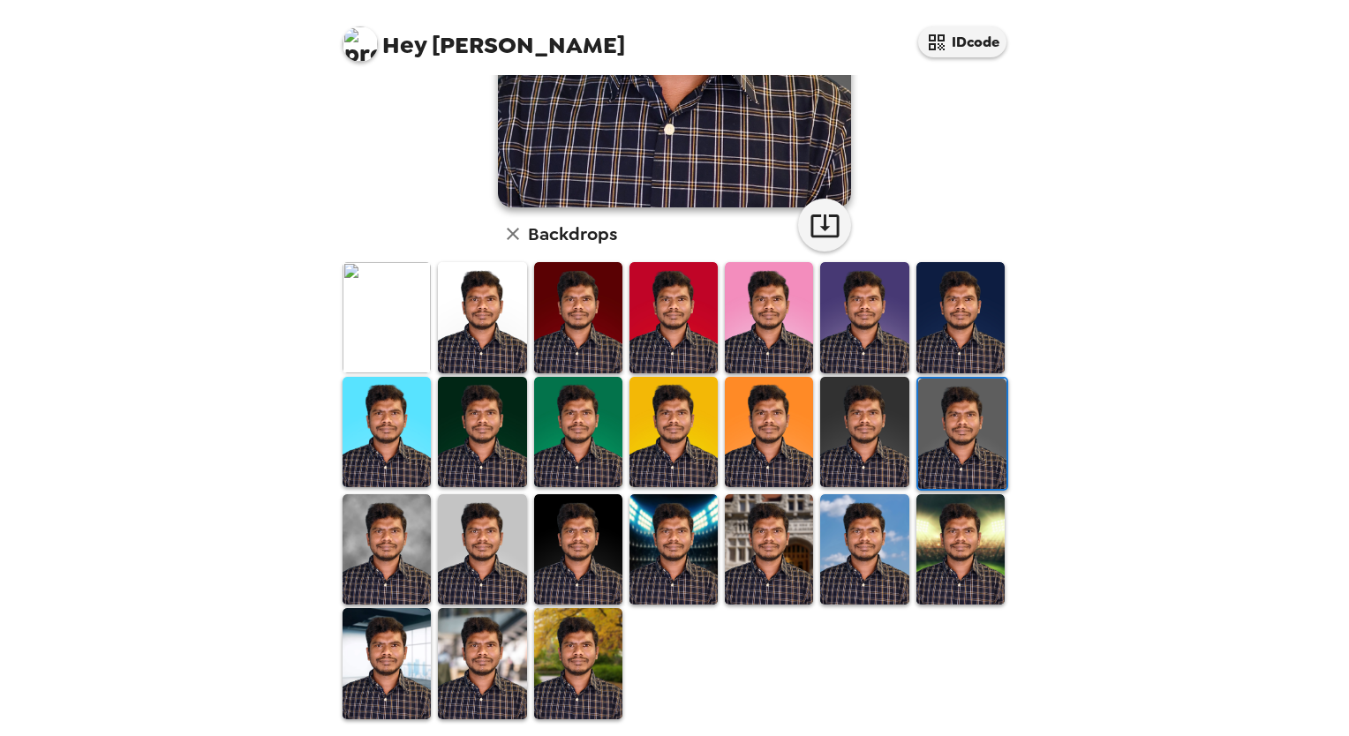
click at [585, 516] on img at bounding box center [578, 549] width 88 height 110
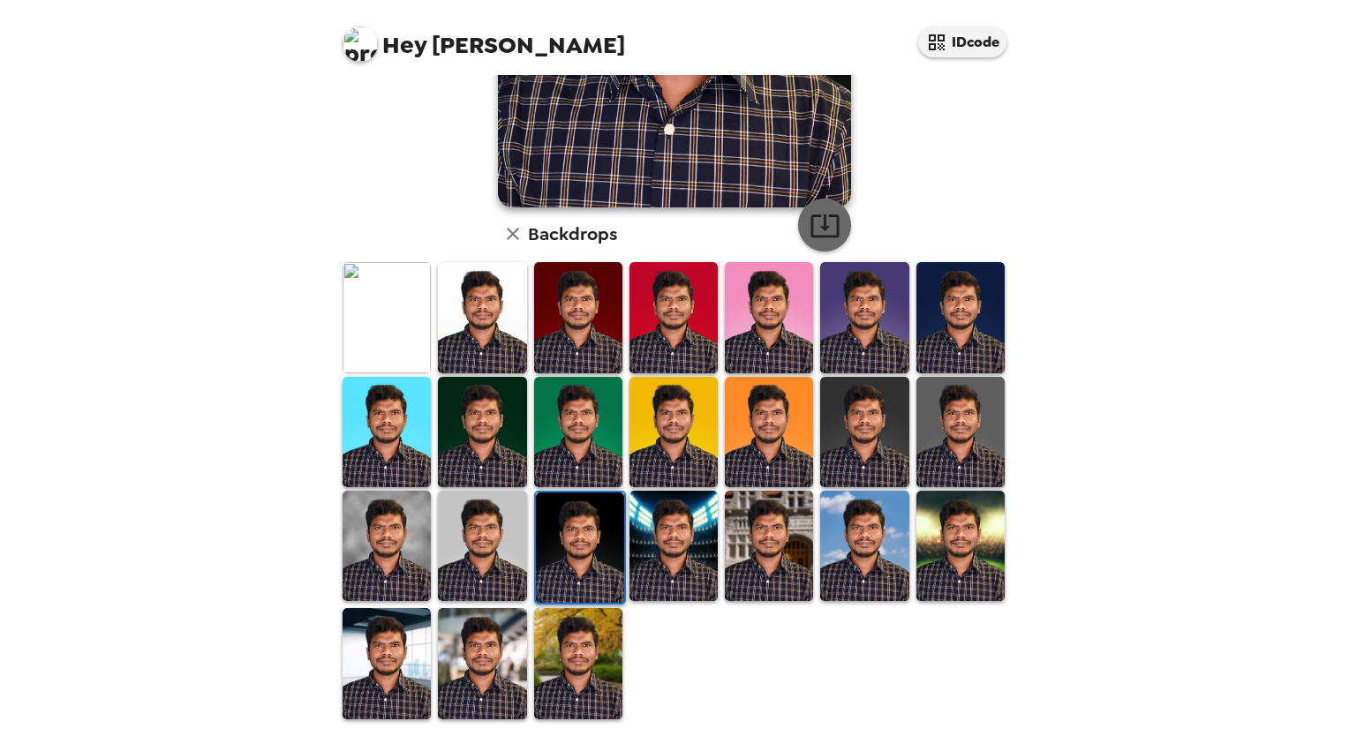
click at [810, 231] on icon "button" at bounding box center [825, 225] width 31 height 31
click at [845, 433] on img at bounding box center [864, 432] width 88 height 110
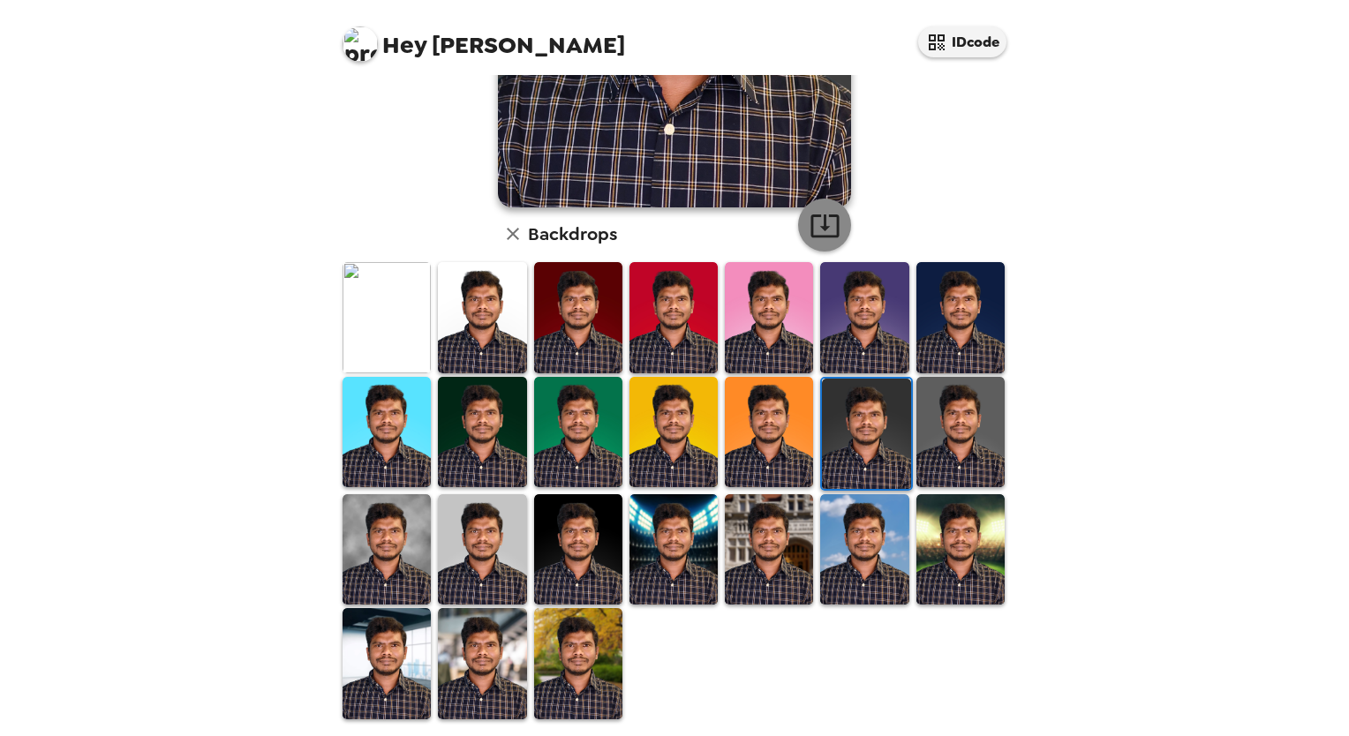
click at [819, 228] on icon "button" at bounding box center [825, 226] width 28 height 23
click at [951, 294] on img at bounding box center [961, 317] width 88 height 110
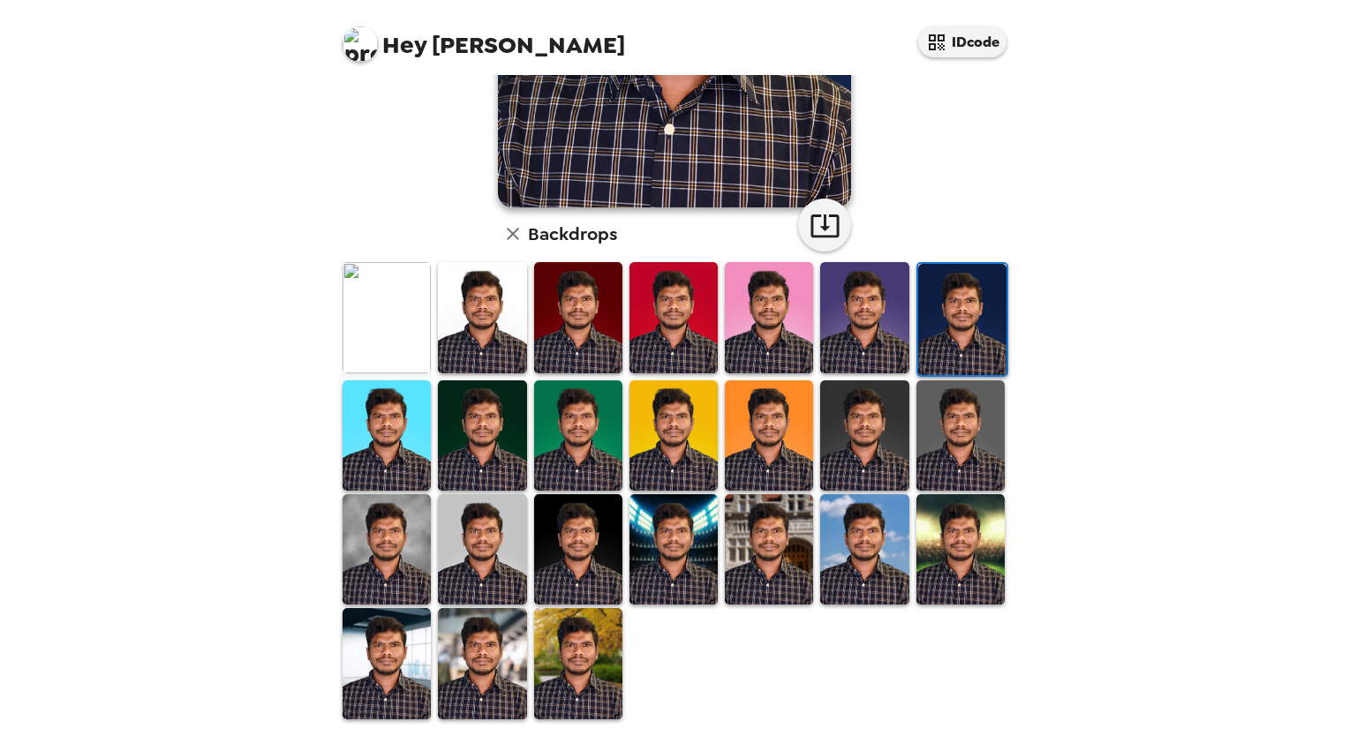
scroll to position [68, 0]
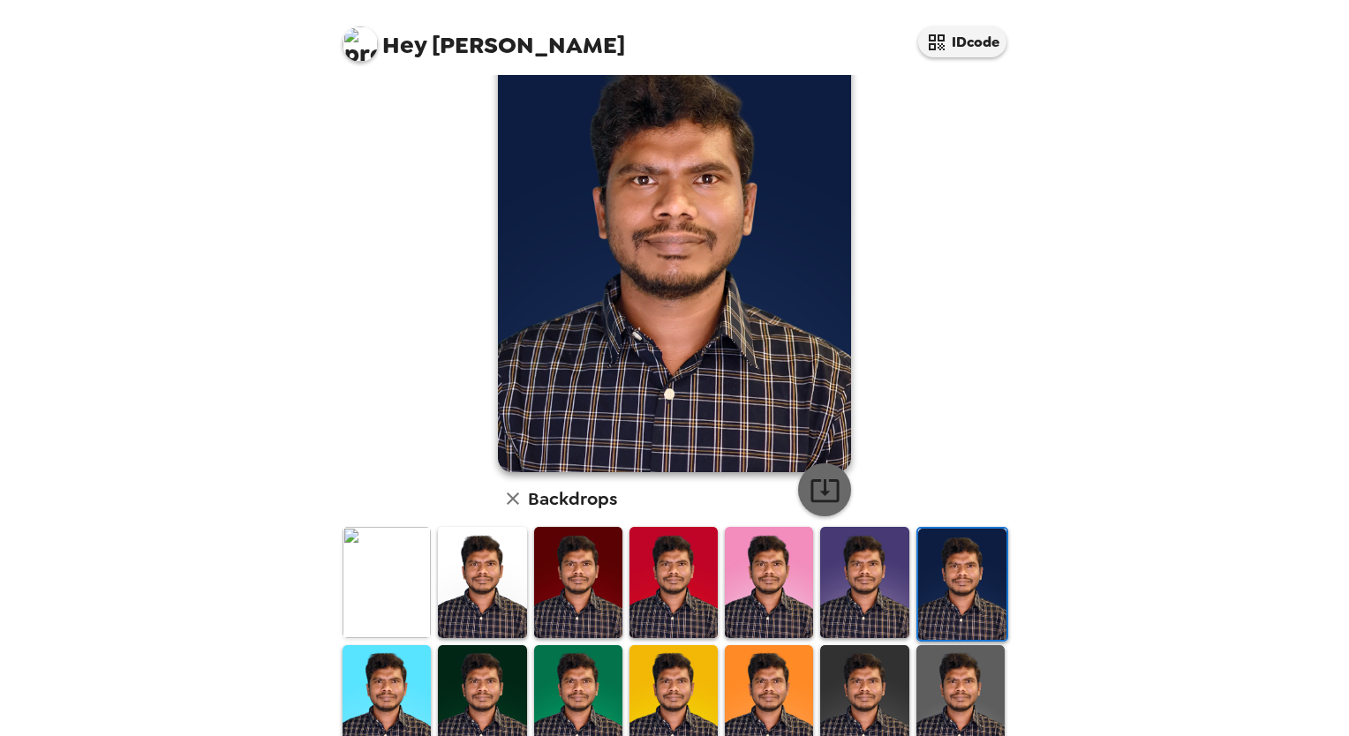
click at [816, 478] on icon "button" at bounding box center [825, 490] width 31 height 31
drag, startPoint x: 843, startPoint y: 585, endPoint x: 837, endPoint y: 511, distance: 73.6
click at [843, 585] on img at bounding box center [864, 582] width 88 height 110
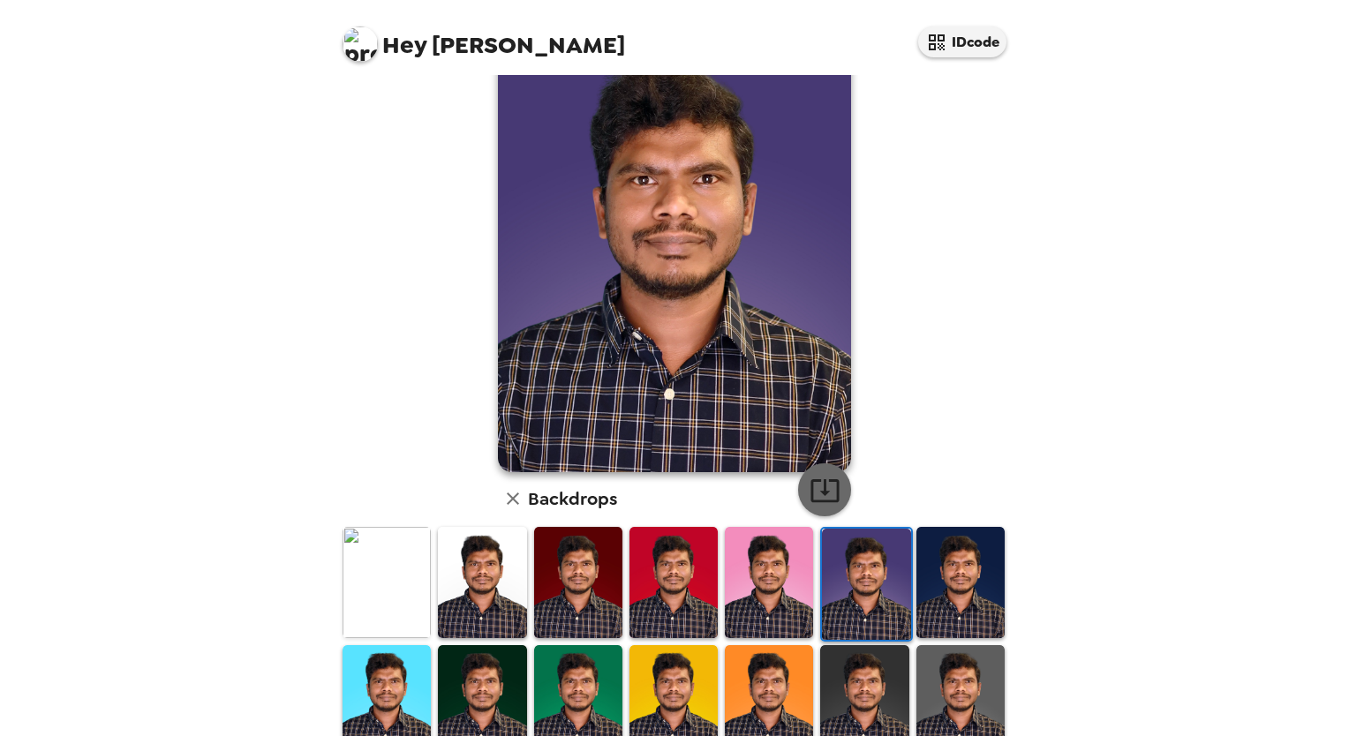
click at [821, 492] on icon "button" at bounding box center [825, 490] width 28 height 23
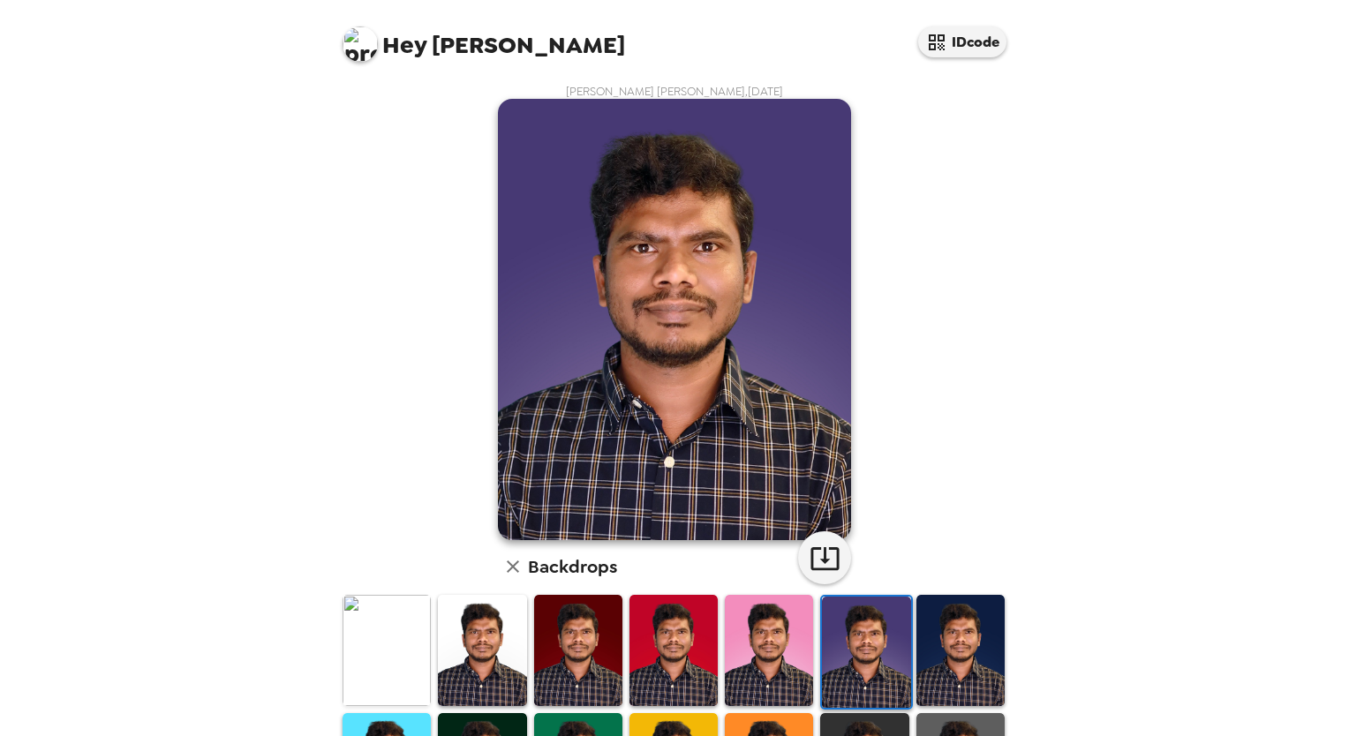
click at [744, 638] on img at bounding box center [769, 650] width 88 height 110
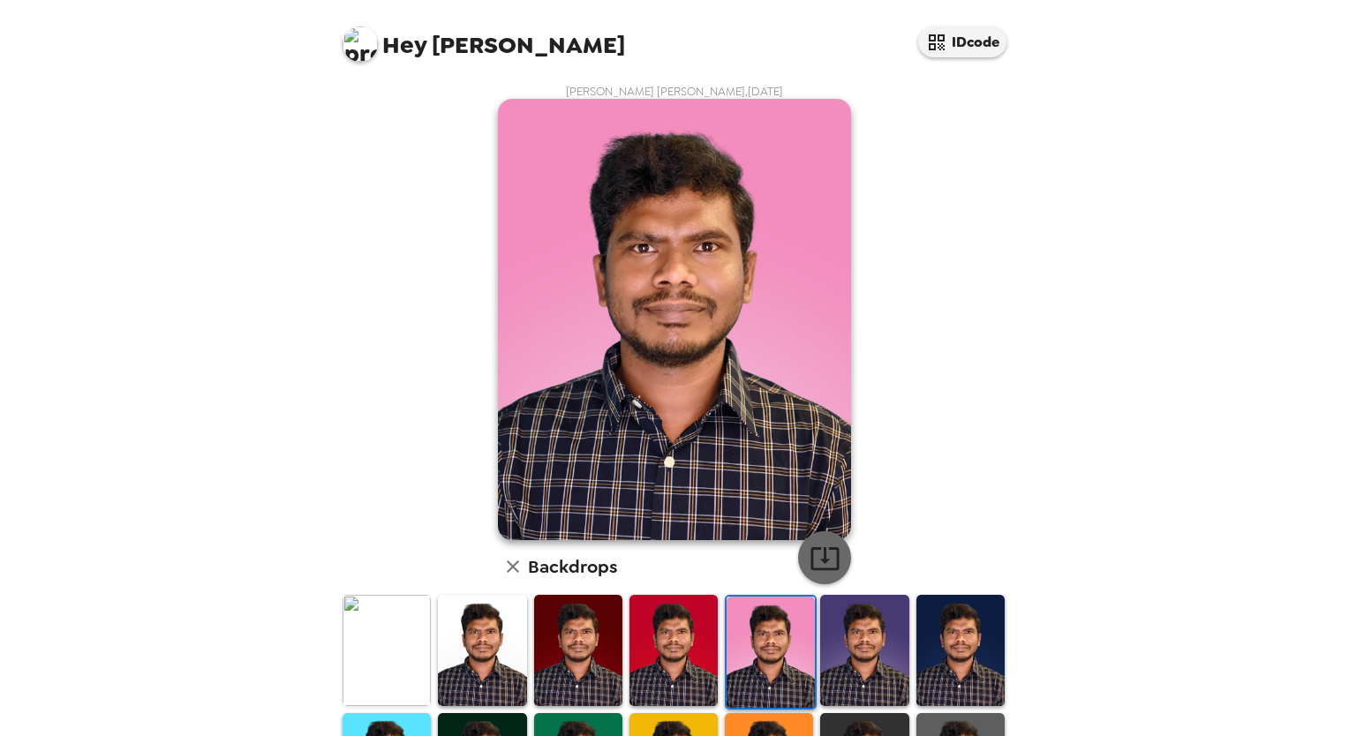
click at [802, 555] on button "button" at bounding box center [824, 558] width 53 height 53
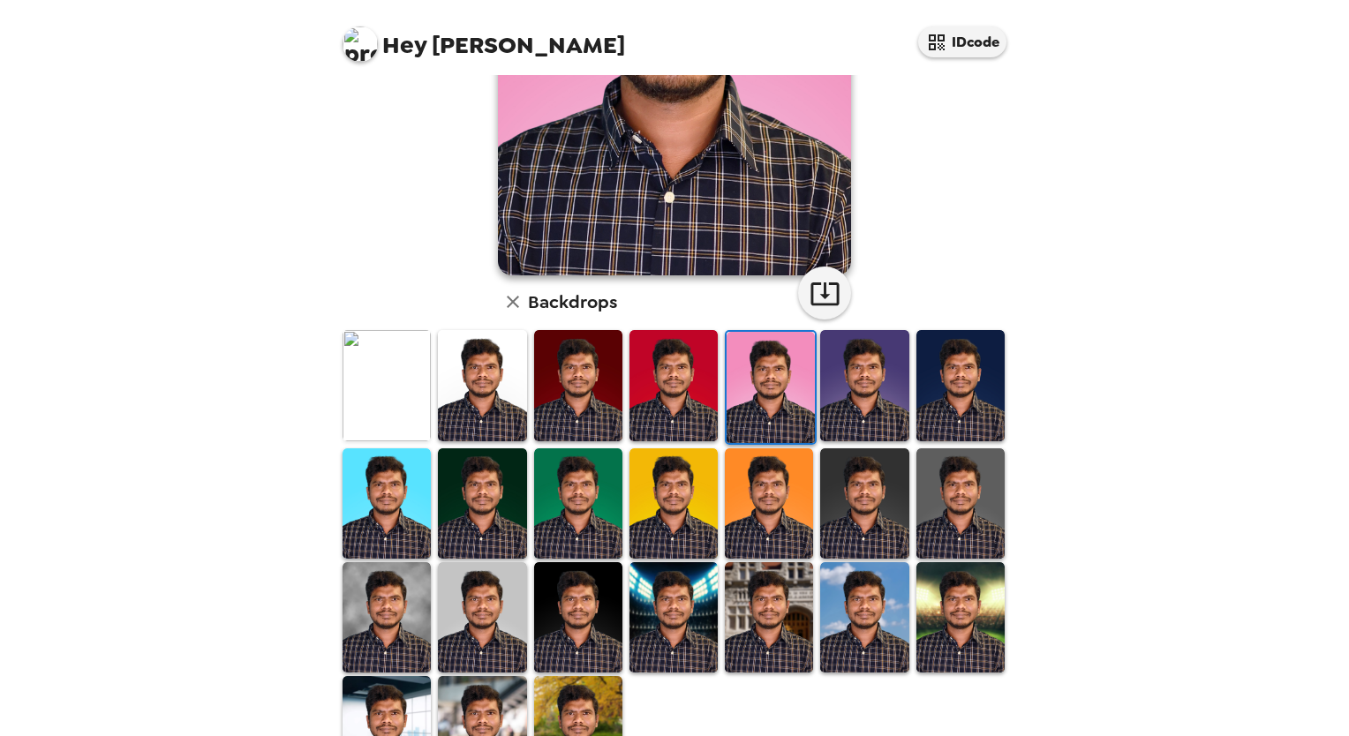
click at [671, 392] on img at bounding box center [674, 385] width 88 height 110
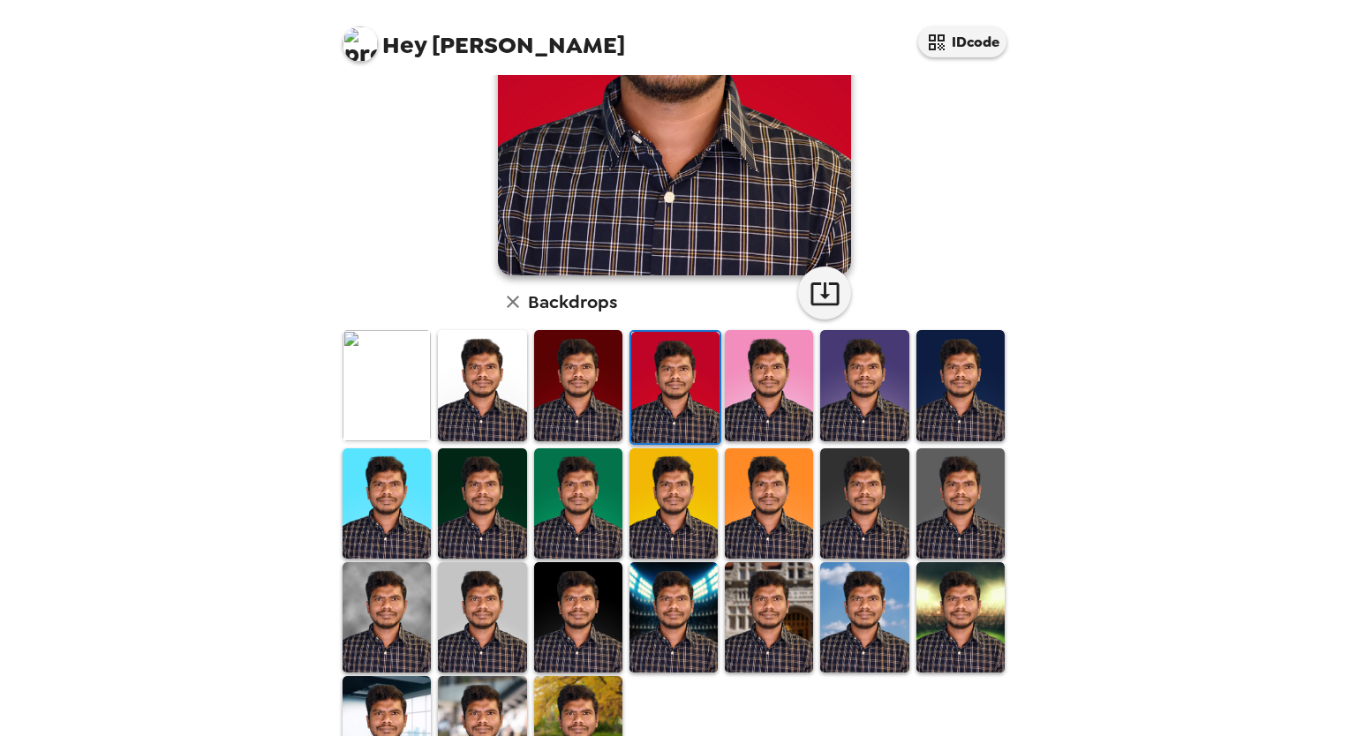
scroll to position [0, 0]
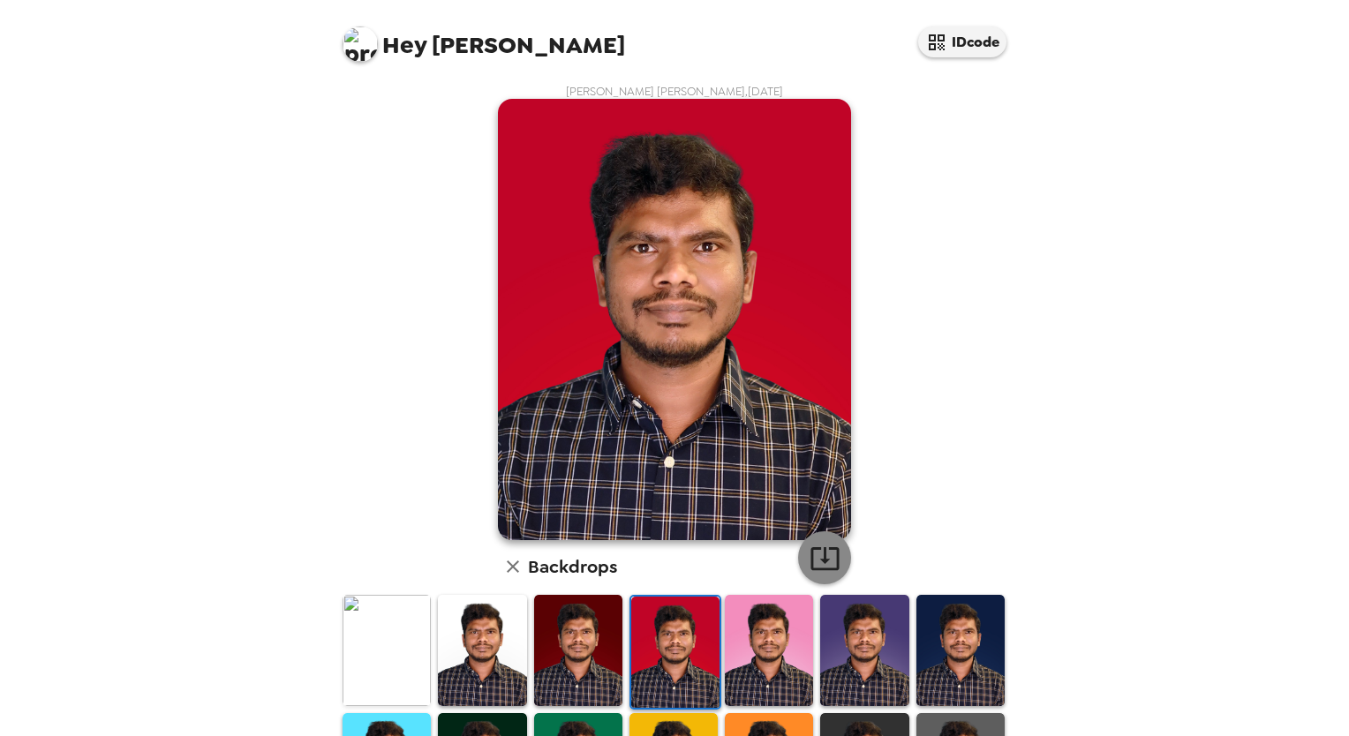
click at [828, 553] on icon "button" at bounding box center [825, 558] width 31 height 31
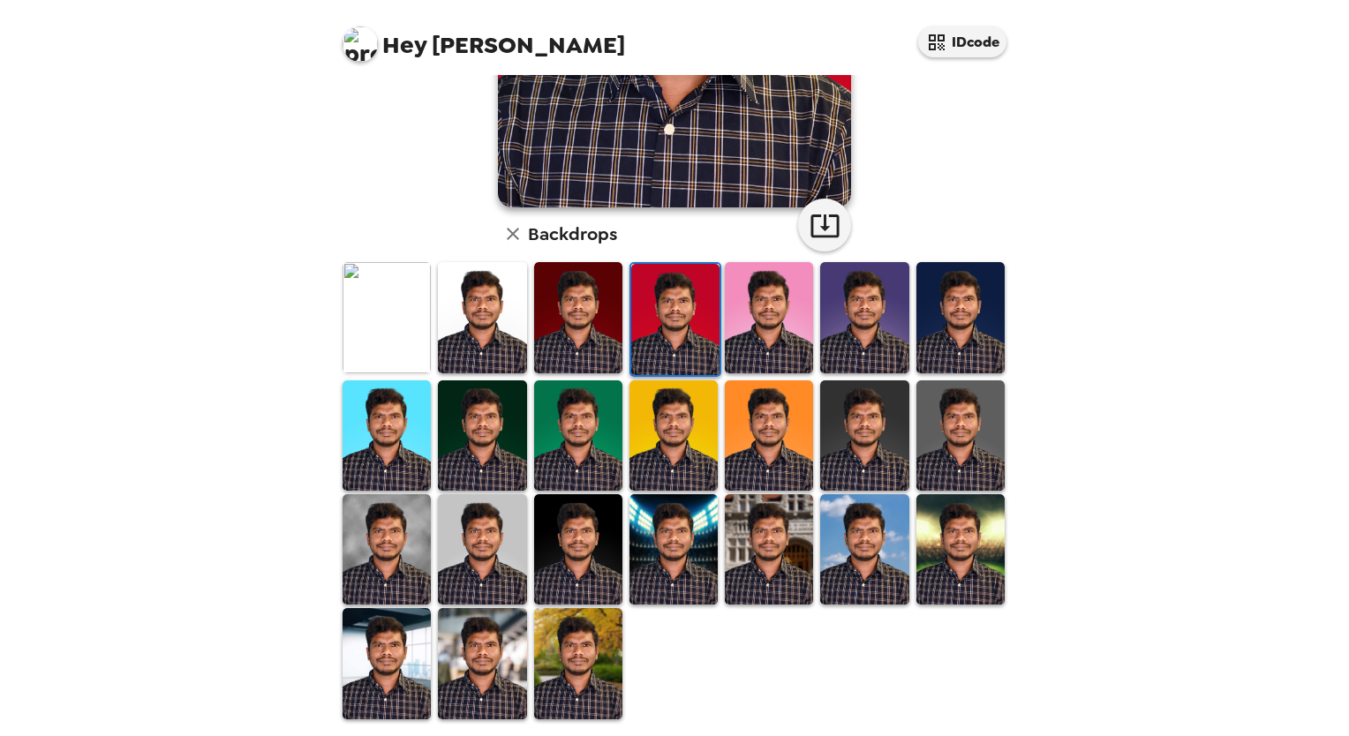
click at [586, 544] on img at bounding box center [578, 549] width 88 height 110
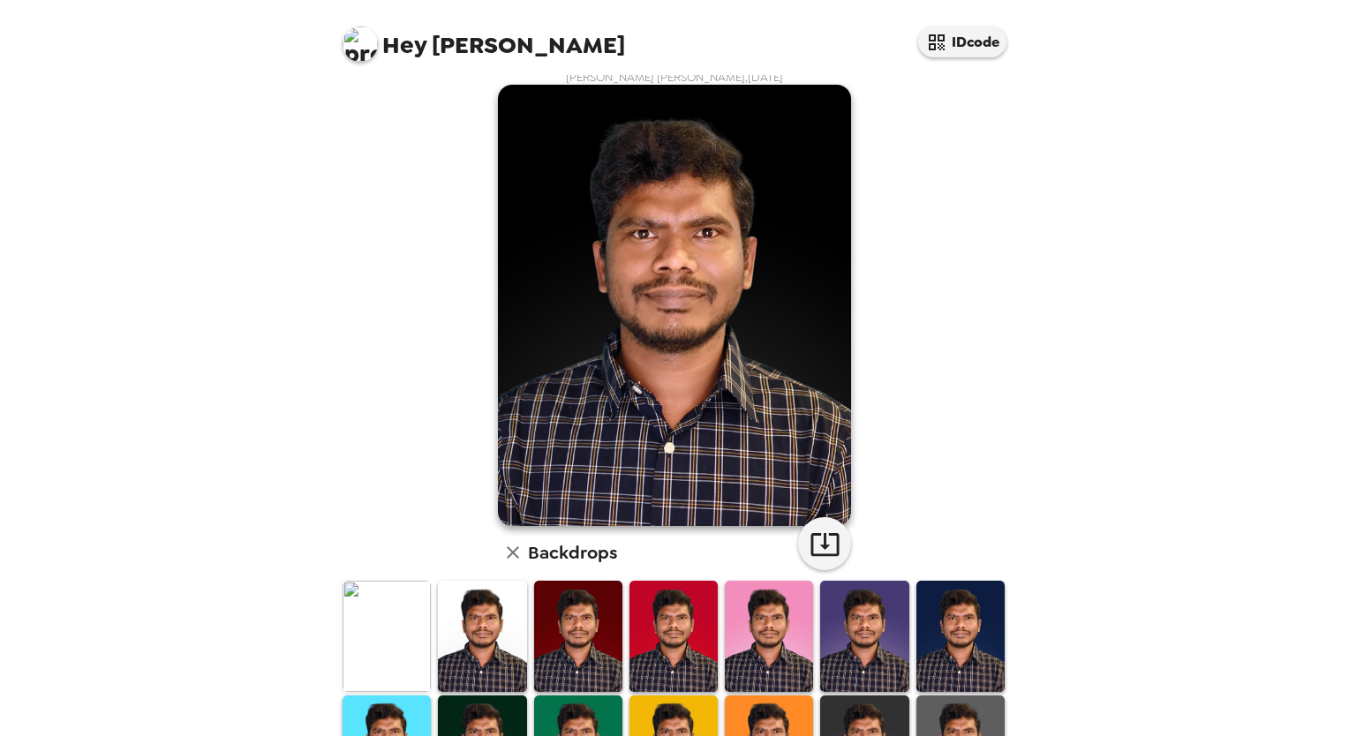
scroll to position [0, 0]
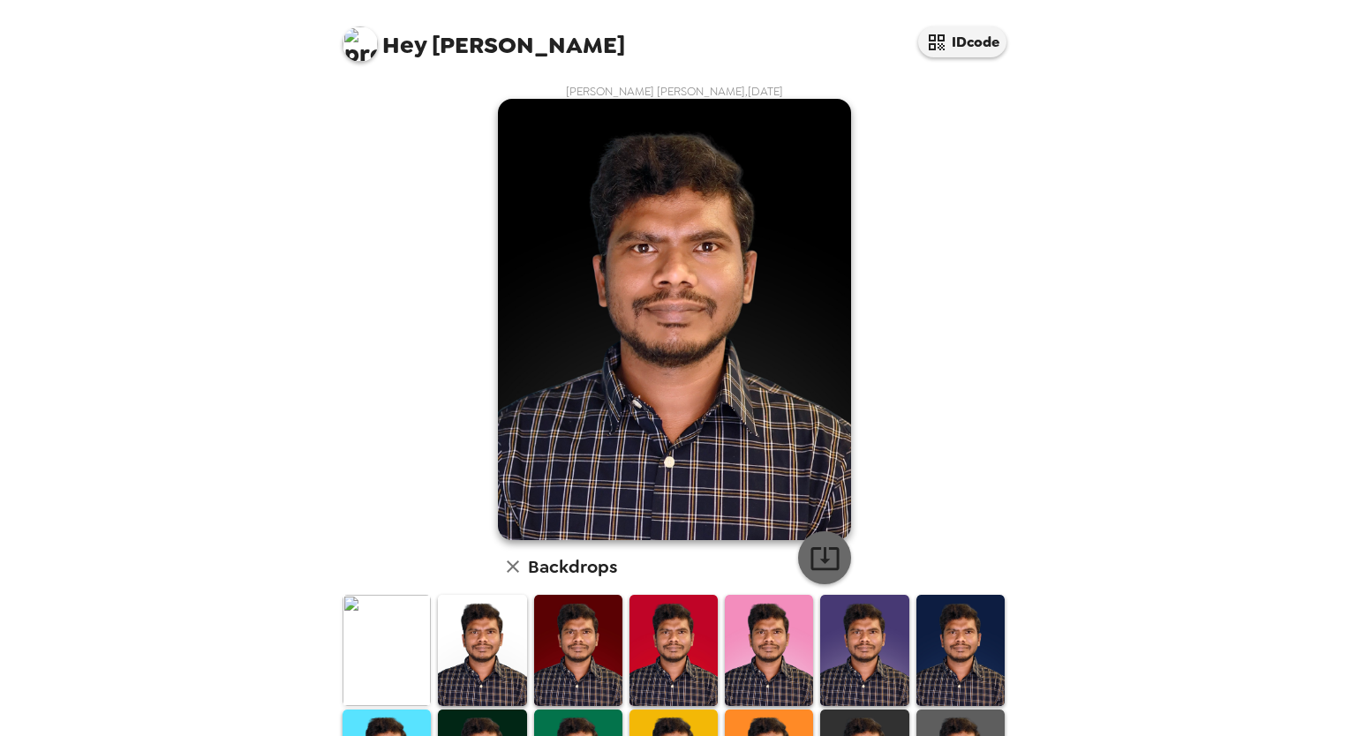
click at [816, 560] on icon "button" at bounding box center [825, 558] width 28 height 23
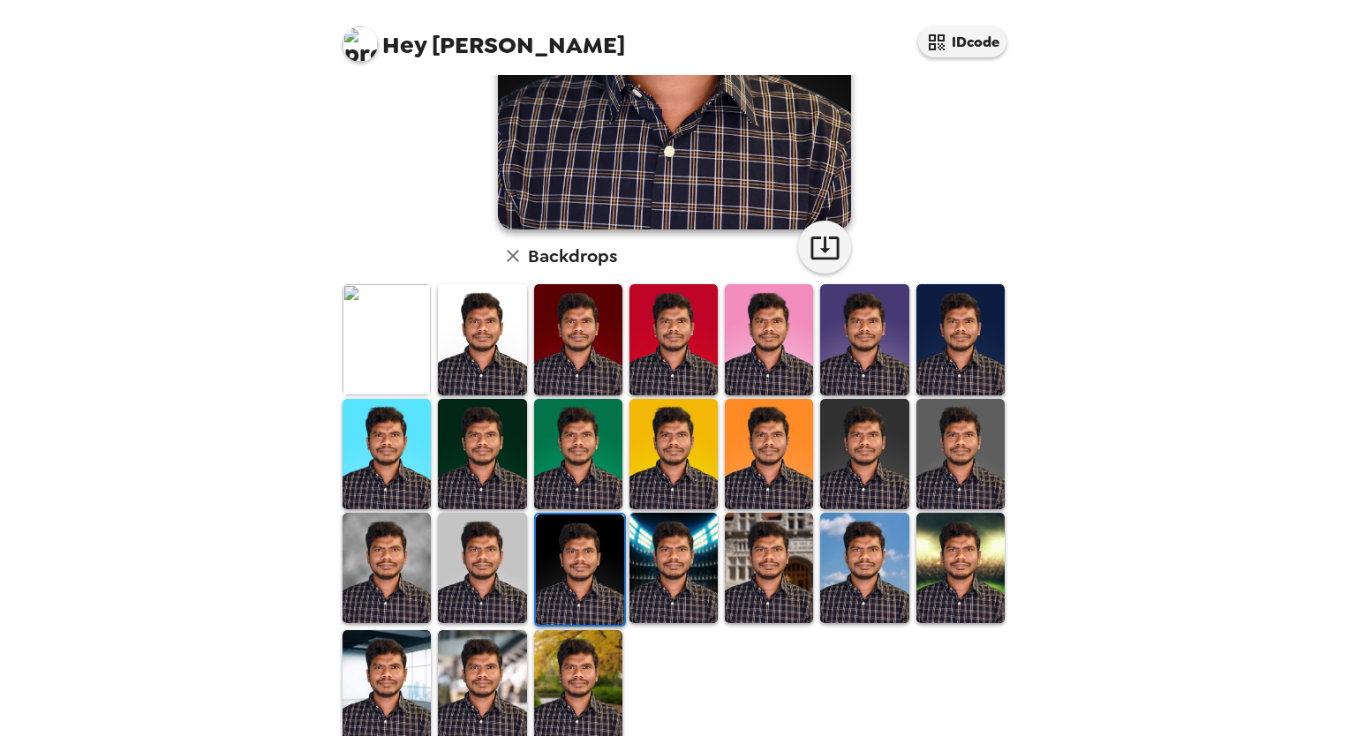
scroll to position [333, 0]
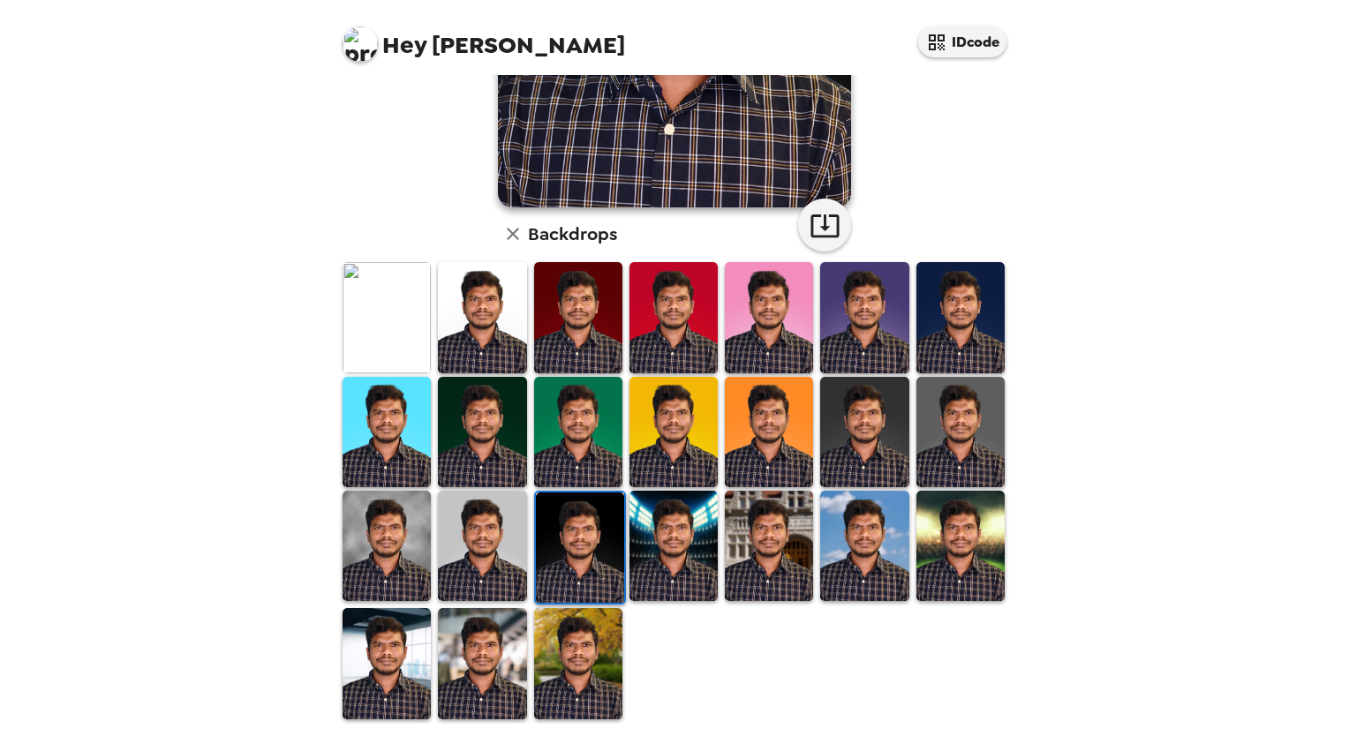
click at [591, 662] on img at bounding box center [578, 663] width 88 height 110
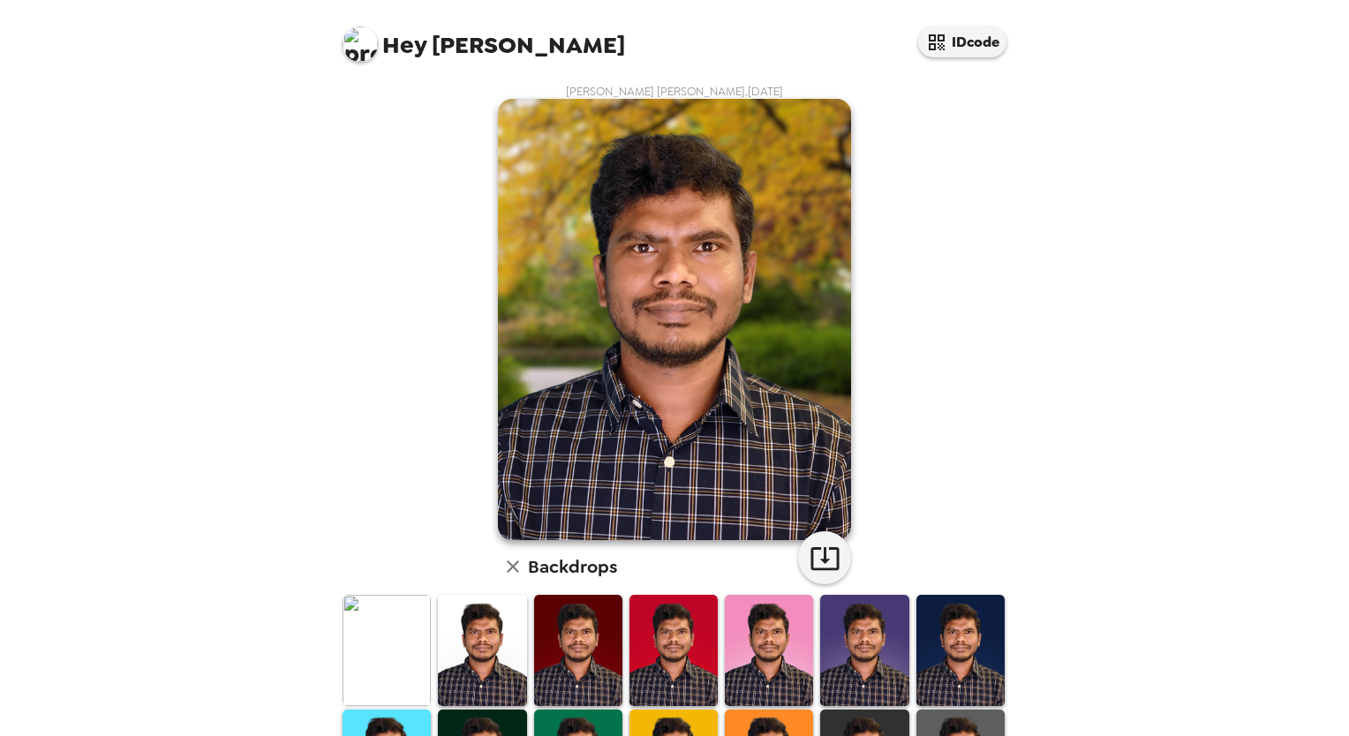
scroll to position [0, 0]
click at [817, 558] on icon "button" at bounding box center [825, 558] width 28 height 23
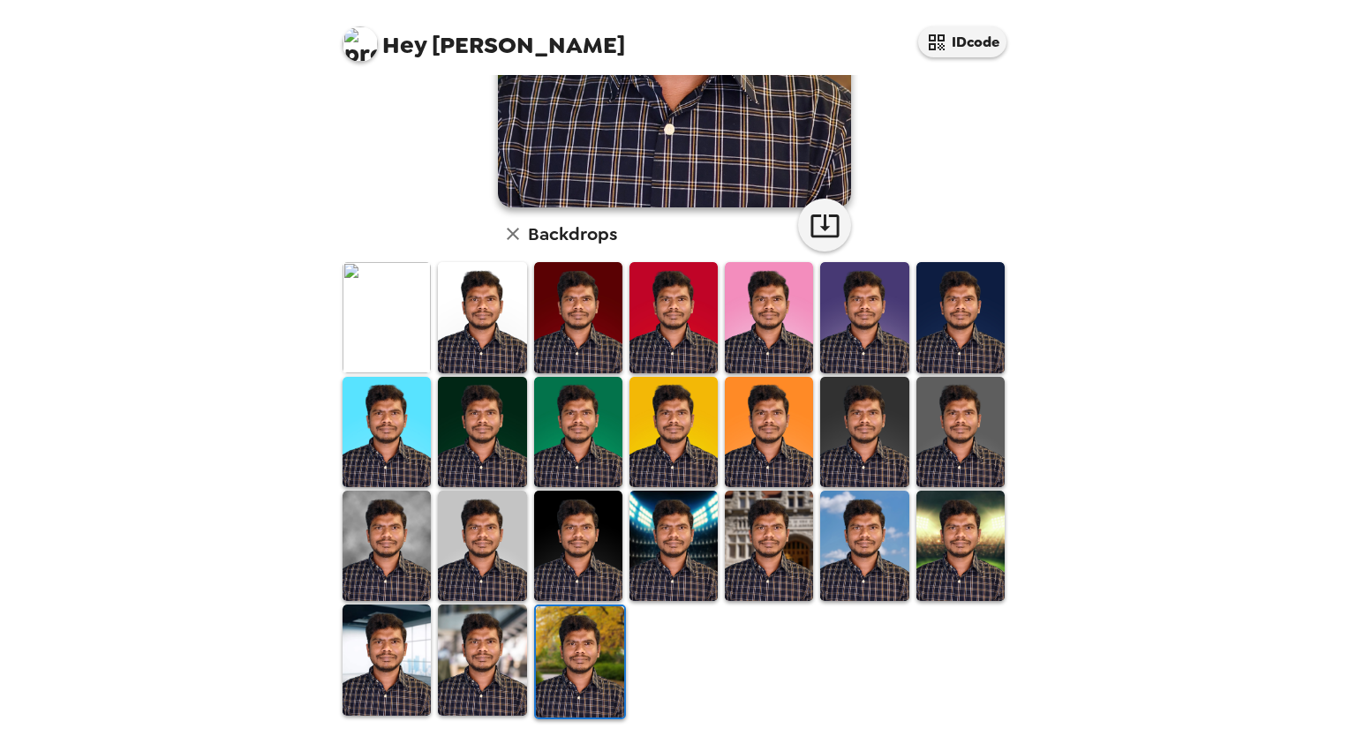
click at [1054, 434] on div "Hey SASIKANTH REDDY IDcode SASIKANTH REDDY MANNURU , 09-19-2025 Backdrops" at bounding box center [674, 368] width 1349 height 736
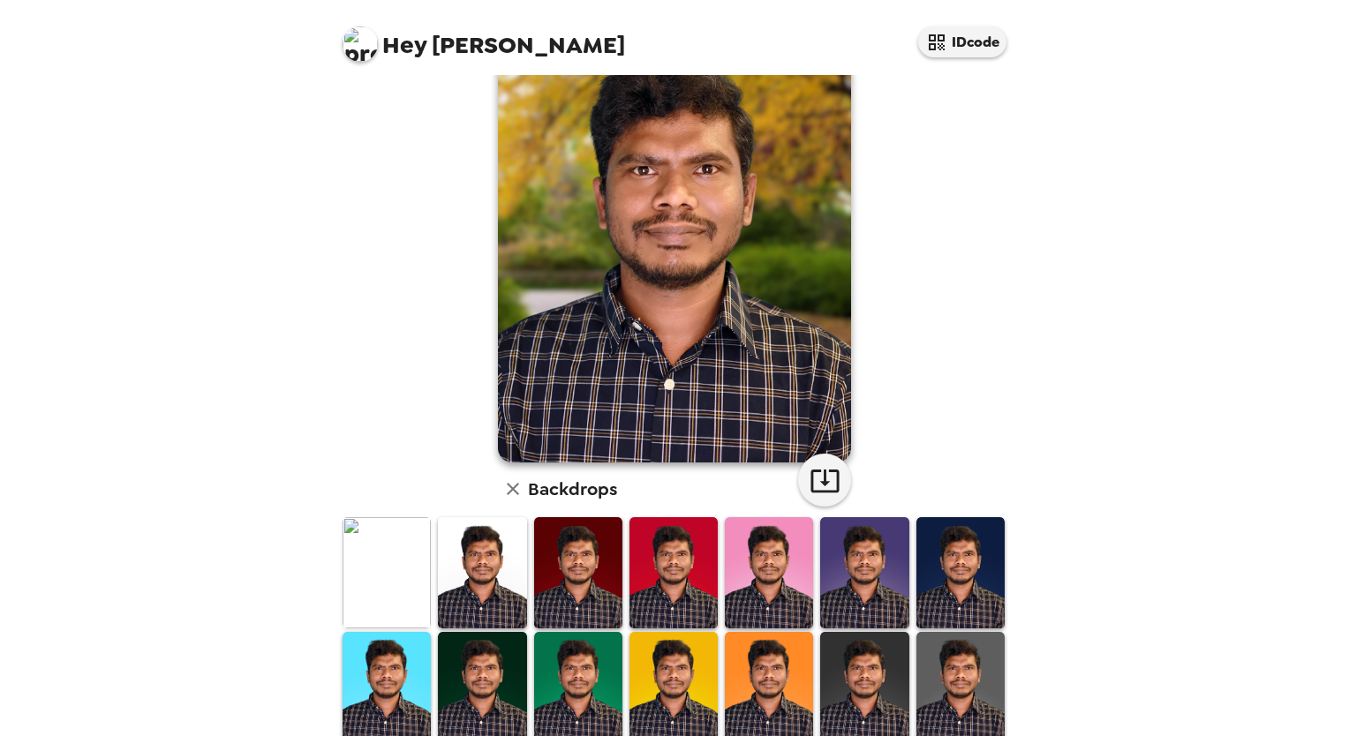
scroll to position [0, 0]
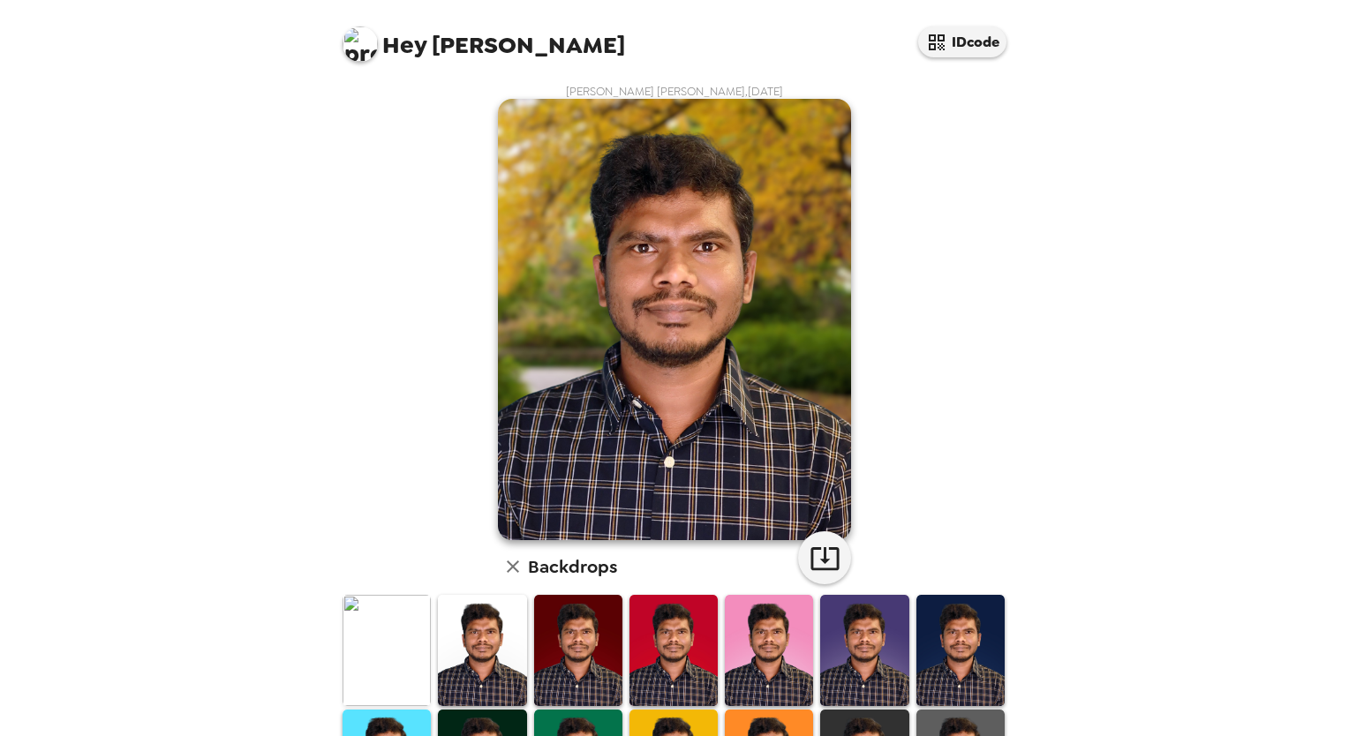
click at [502, 567] on icon "button" at bounding box center [512, 566] width 21 height 21
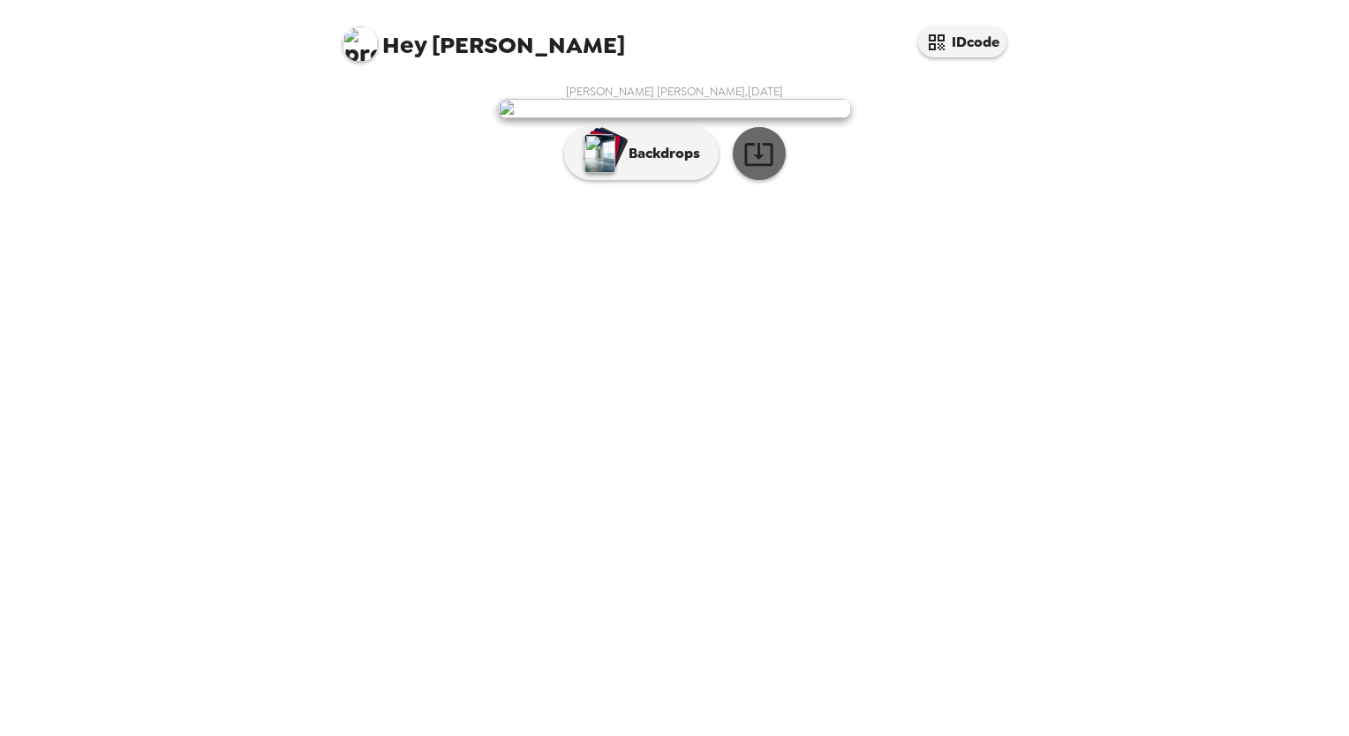
click at [759, 166] on icon "button" at bounding box center [758, 154] width 28 height 23
